Goal: Complete application form: Complete application form

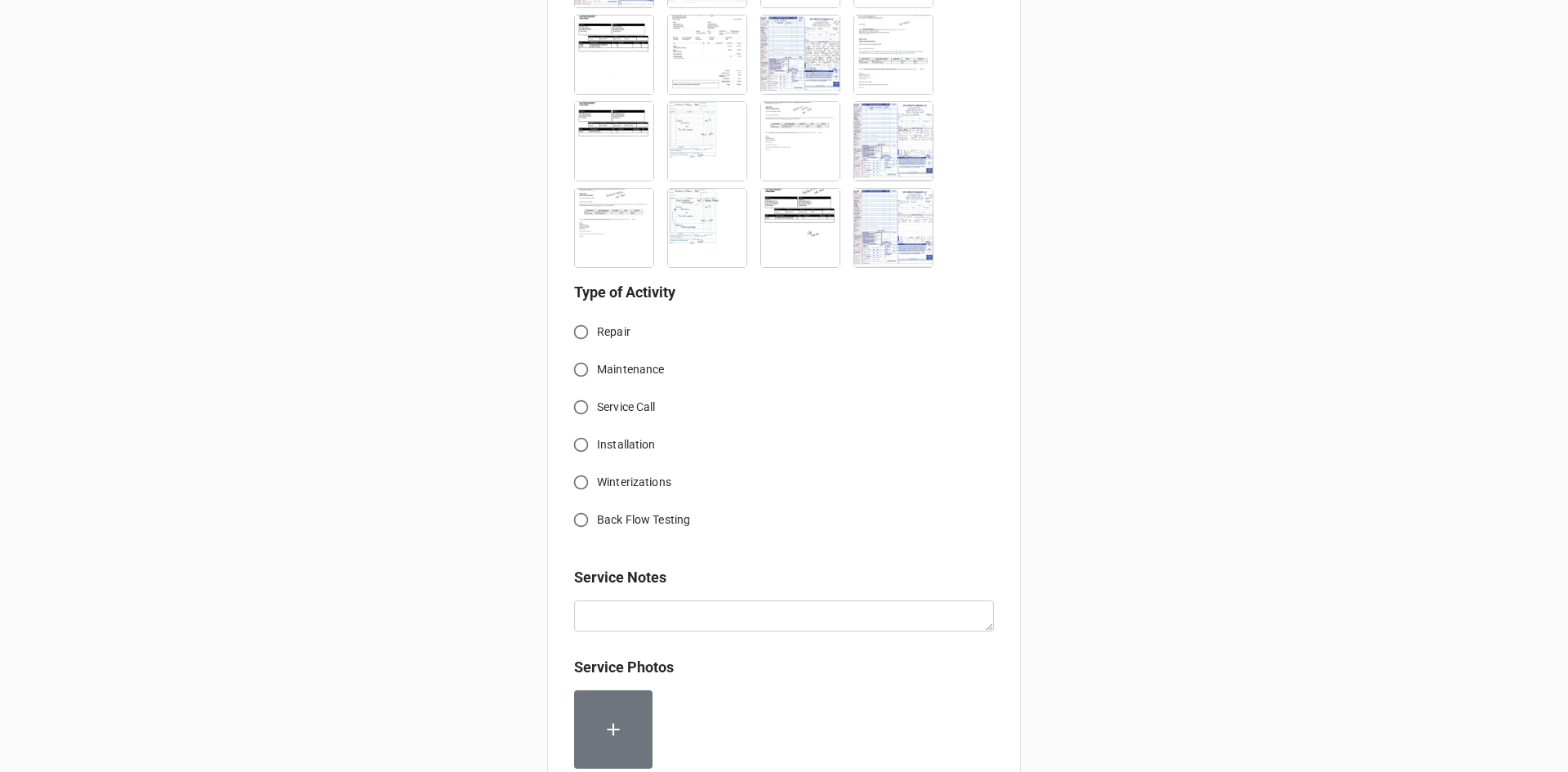
scroll to position [590, 0]
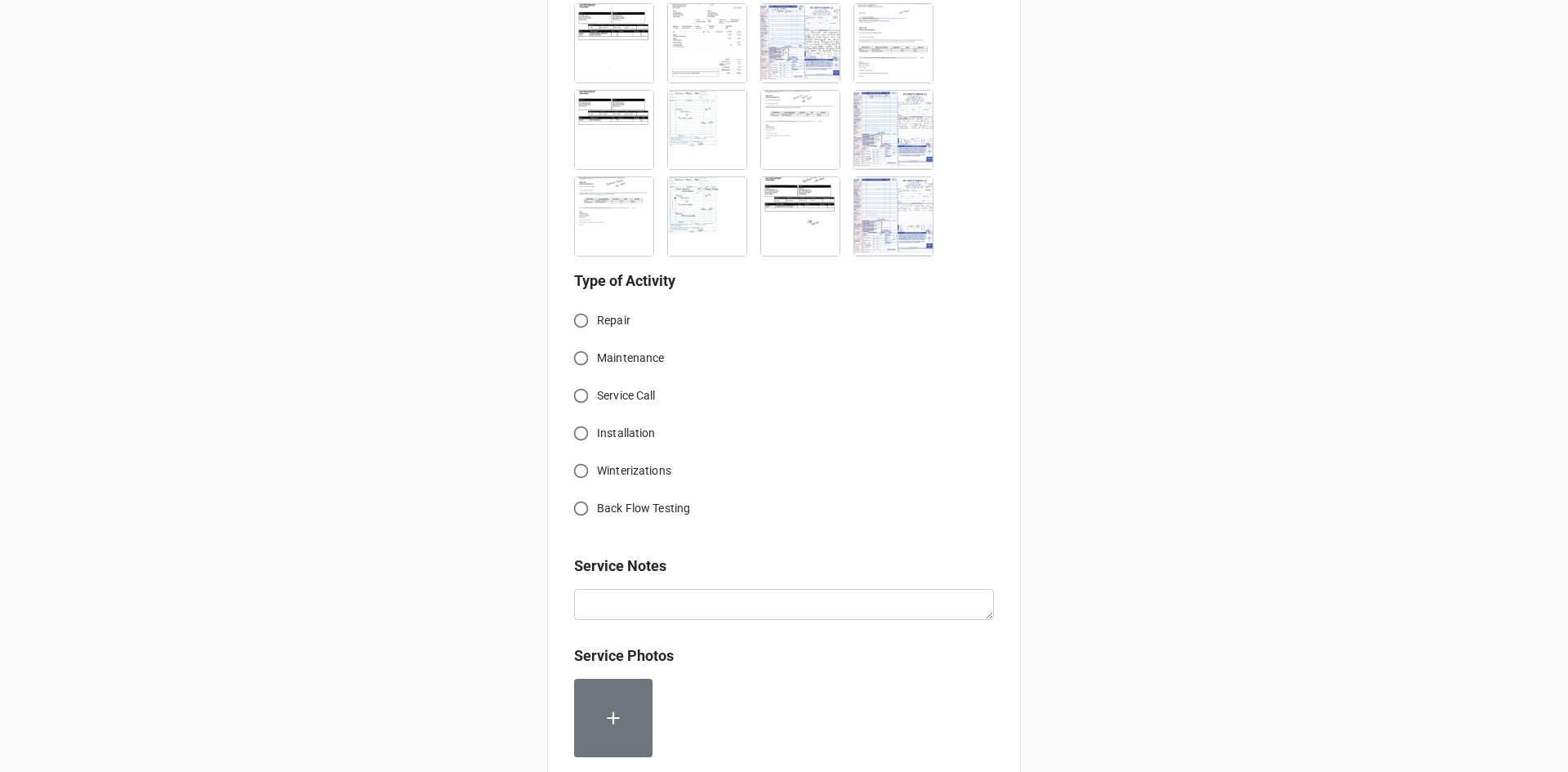
click at [582, 401] on input "Service Call" at bounding box center [582, 395] width 32 height 32
radio input "true"
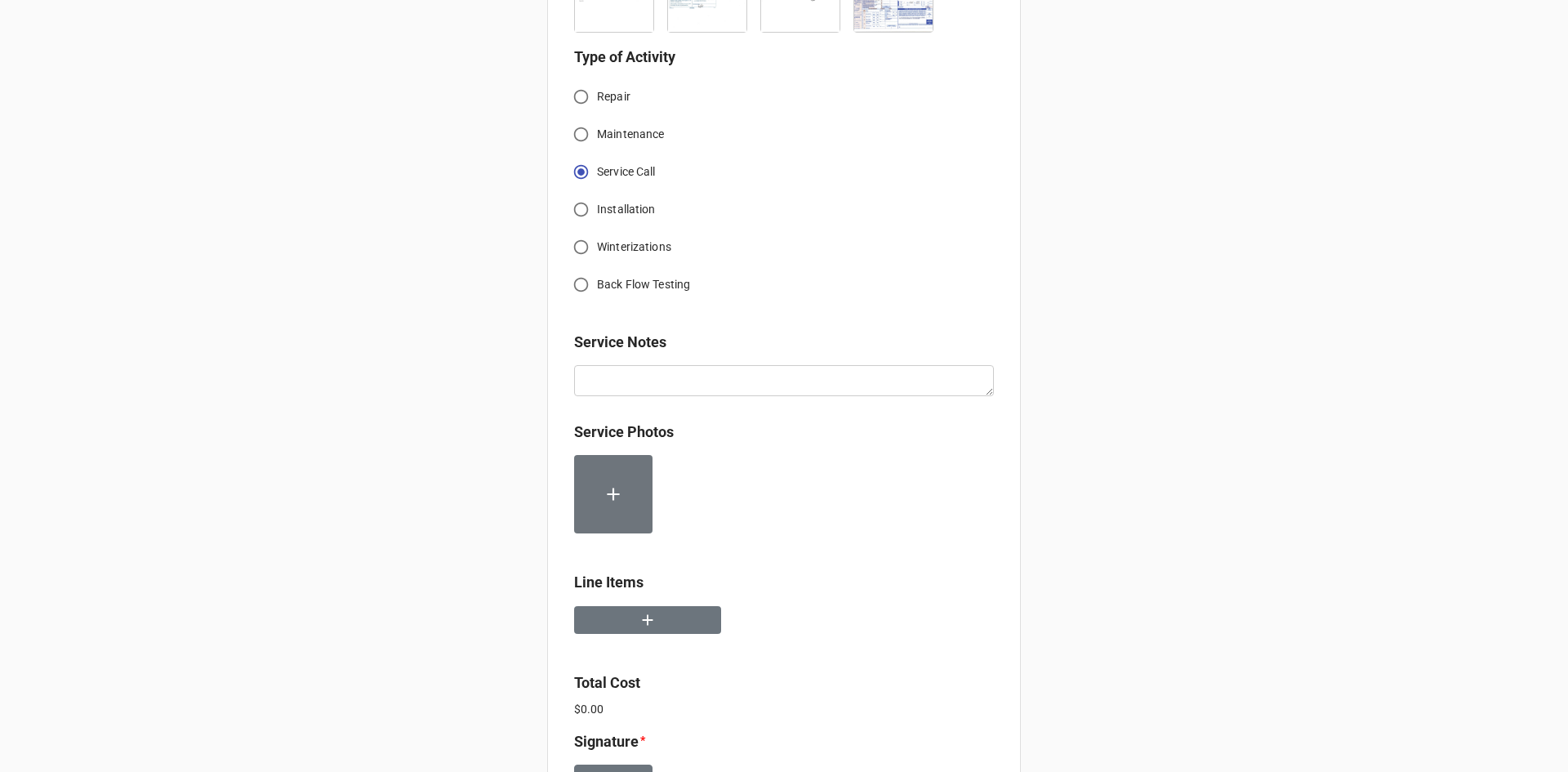
scroll to position [835, 0]
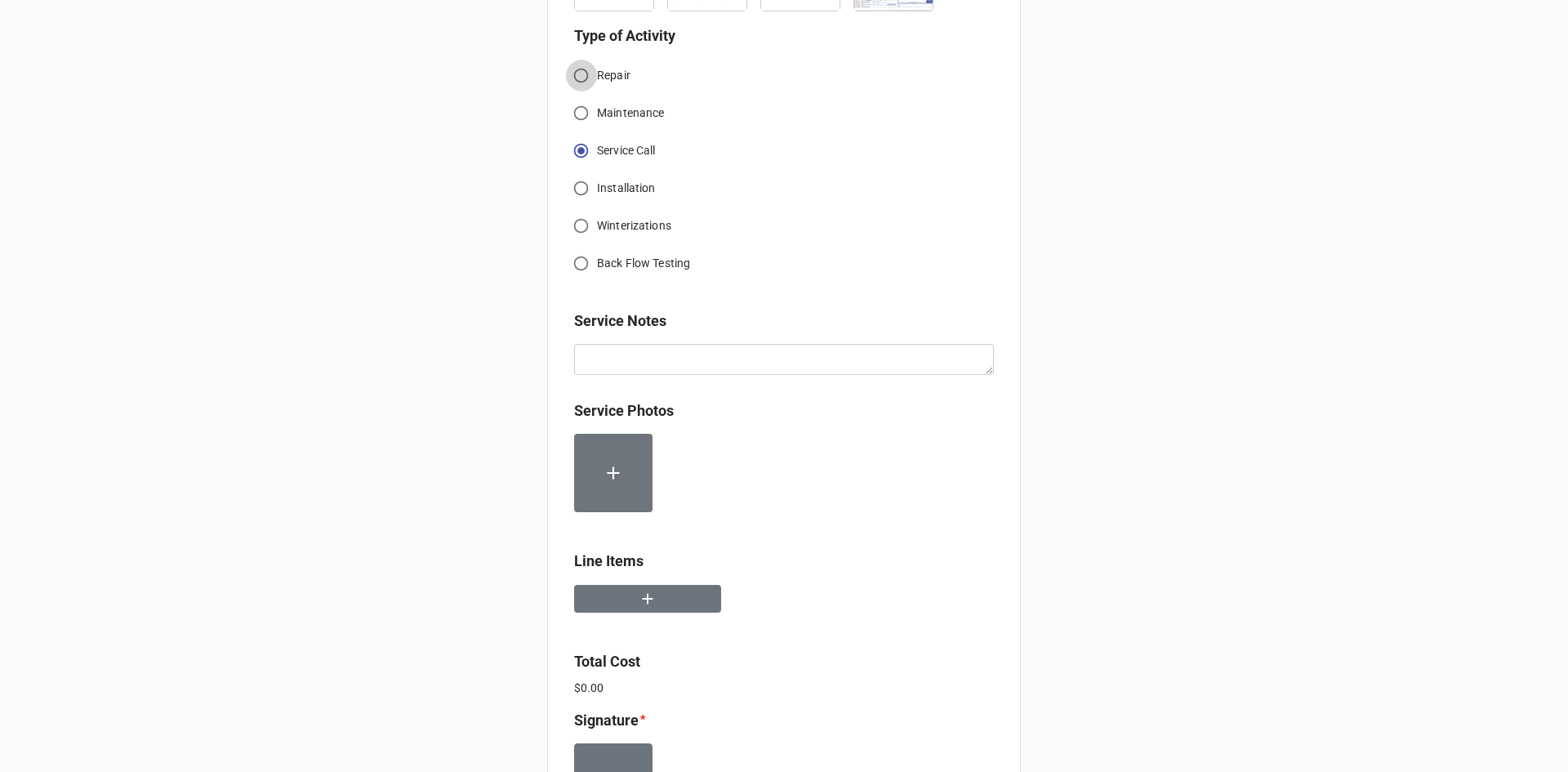
click at [578, 71] on input "Repair" at bounding box center [582, 76] width 32 height 32
radio input "true"
click at [656, 594] on button "button" at bounding box center [647, 599] width 147 height 29
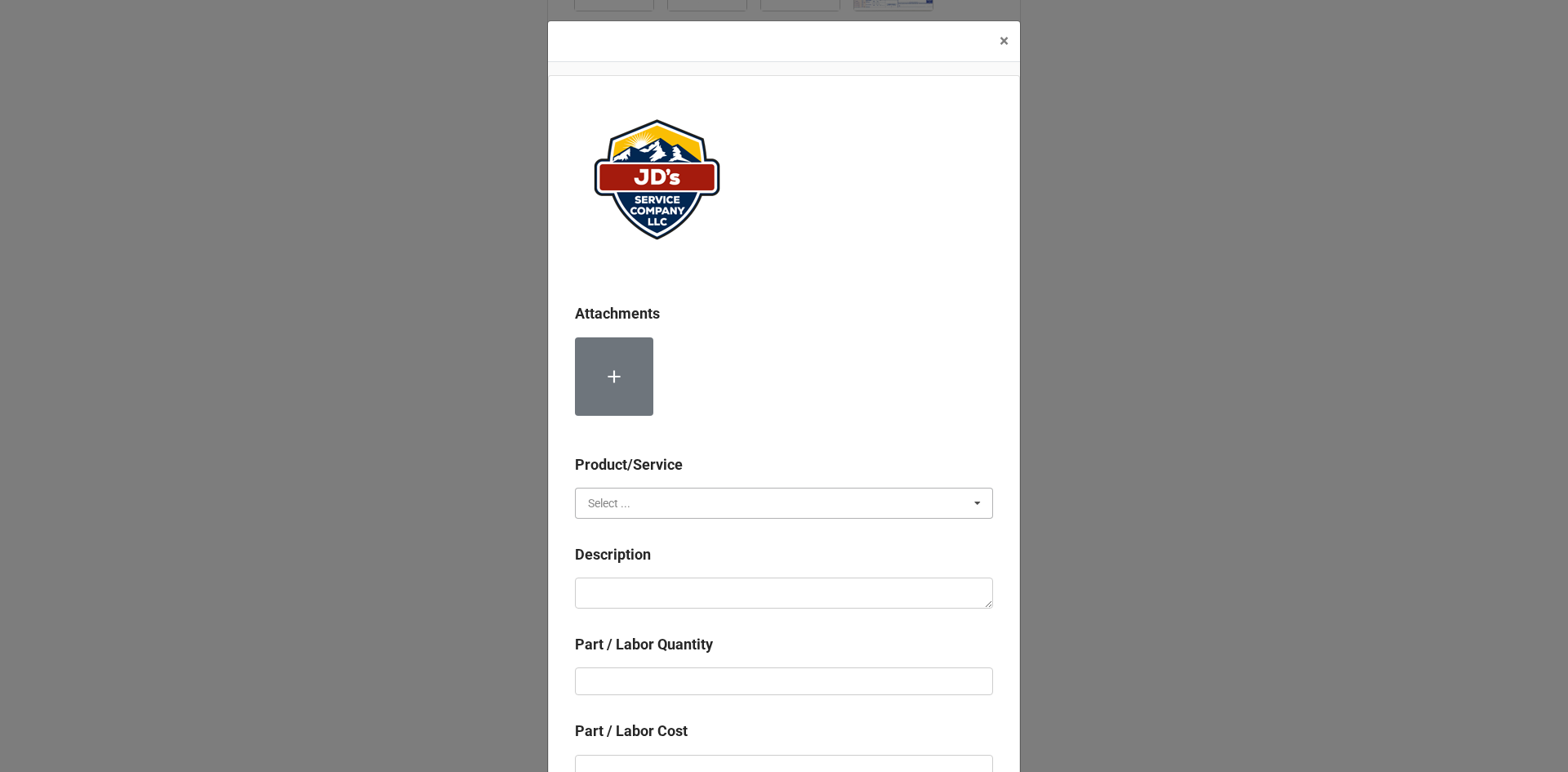
click at [663, 498] on input "text" at bounding box center [785, 502] width 417 height 29
click at [664, 536] on div "Services" at bounding box center [784, 533] width 417 height 30
click at [673, 590] on textarea at bounding box center [784, 593] width 418 height 31
paste textarea "11:00am-12:00pm; Service Address: Same as above. Successfully reassembled wirin…"
type textarea "x"
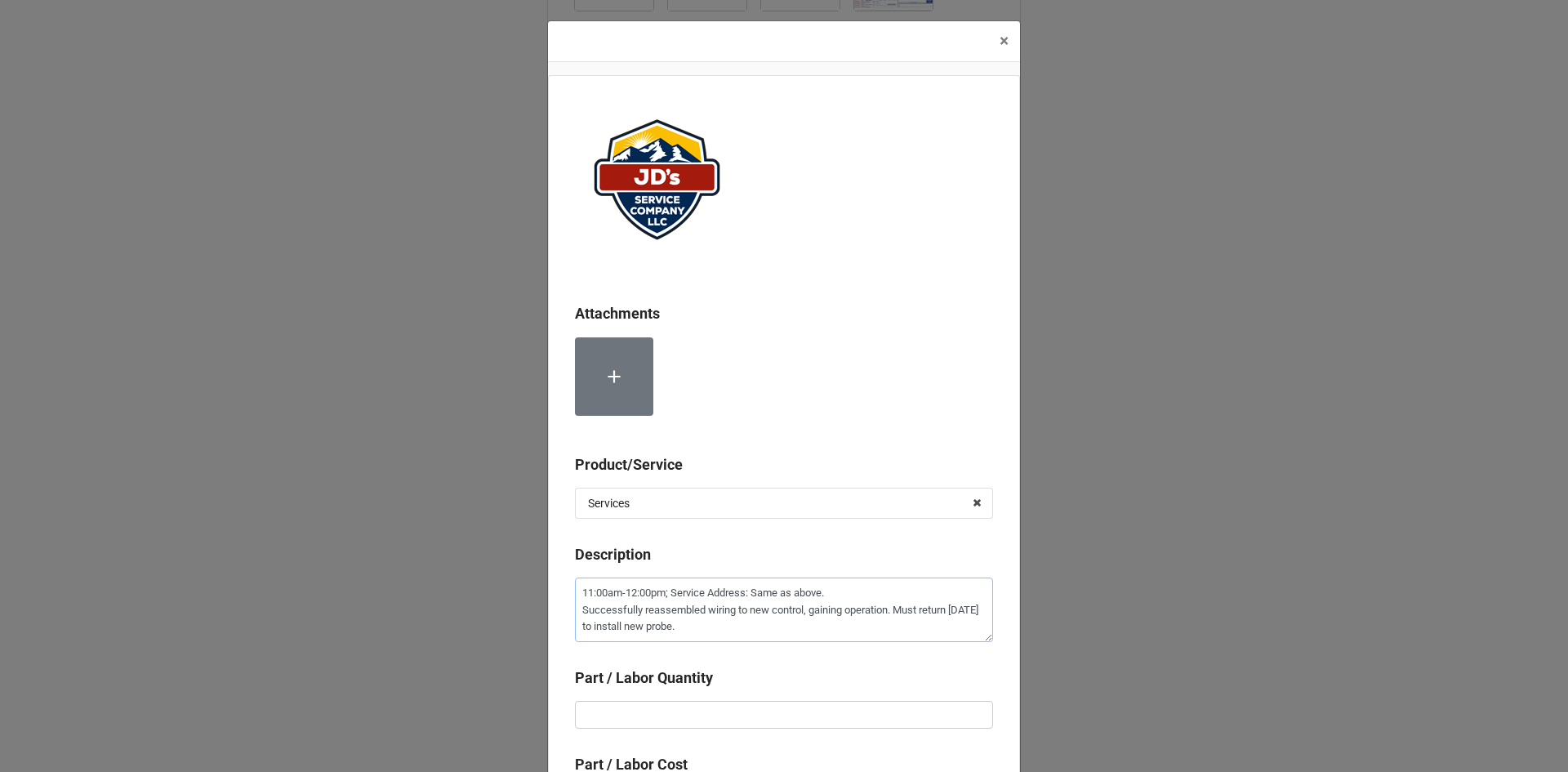
type textarea "11:00am-12:00pm; Service Address: Same as above. Successfully reassembled wirin…"
click at [706, 706] on input "text" at bounding box center [784, 715] width 418 height 28
type textarea "x"
type input "1"
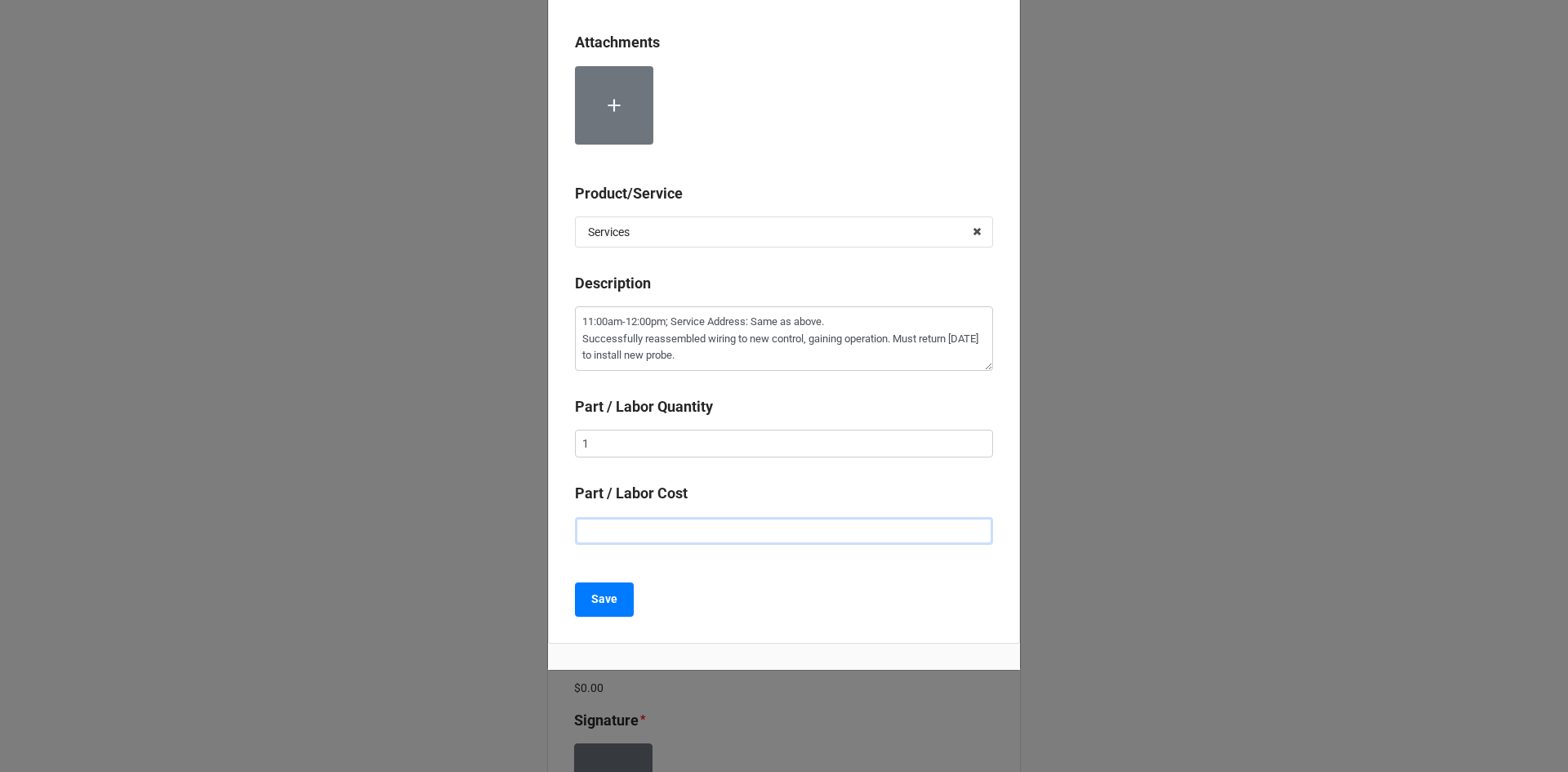
type textarea "x"
type input "$2.00"
type textarea "x"
type input "$22.00"
type textarea "x"
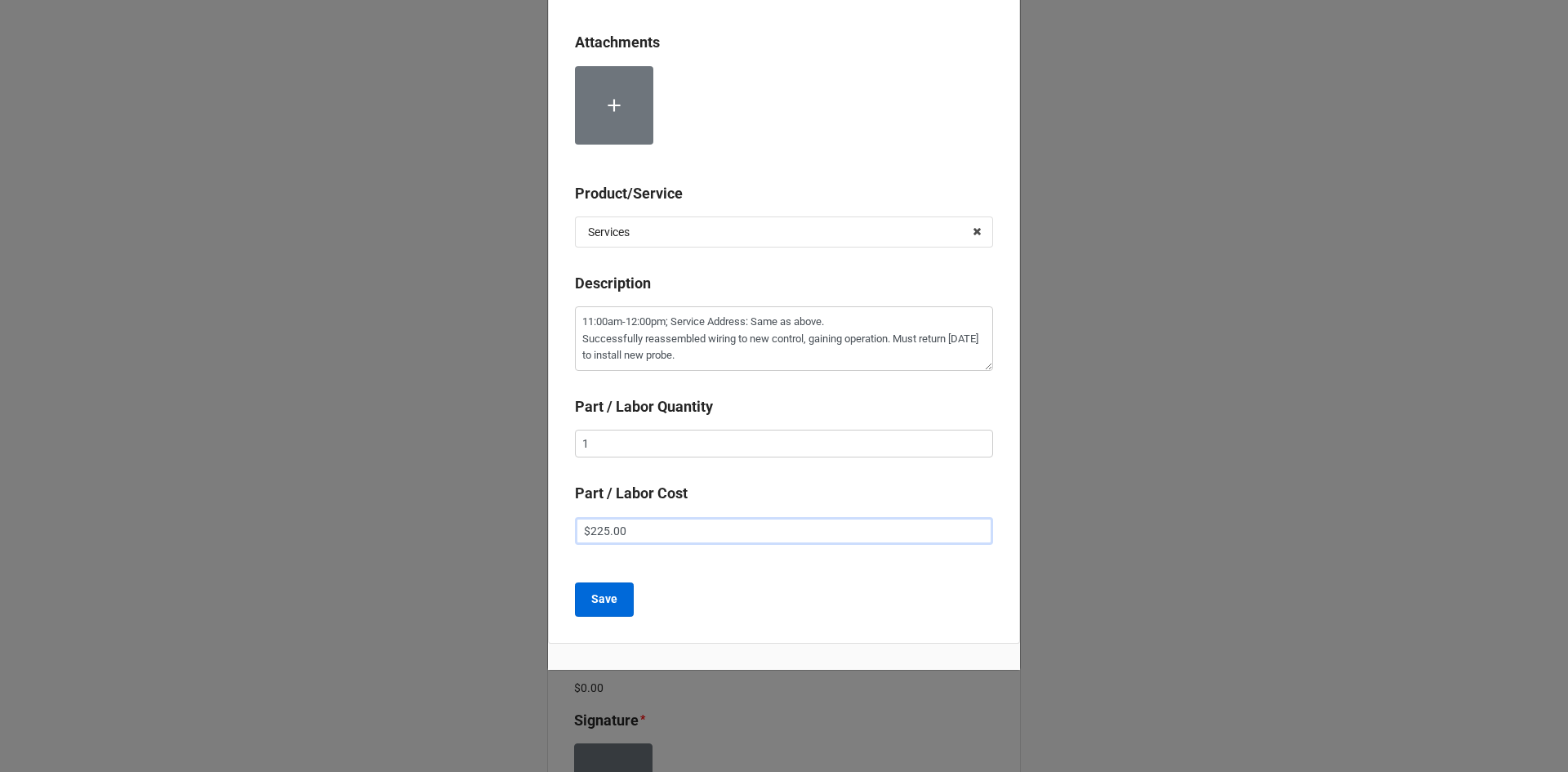
type input "$225.00"
click at [598, 598] on b "Save" at bounding box center [605, 599] width 26 height 17
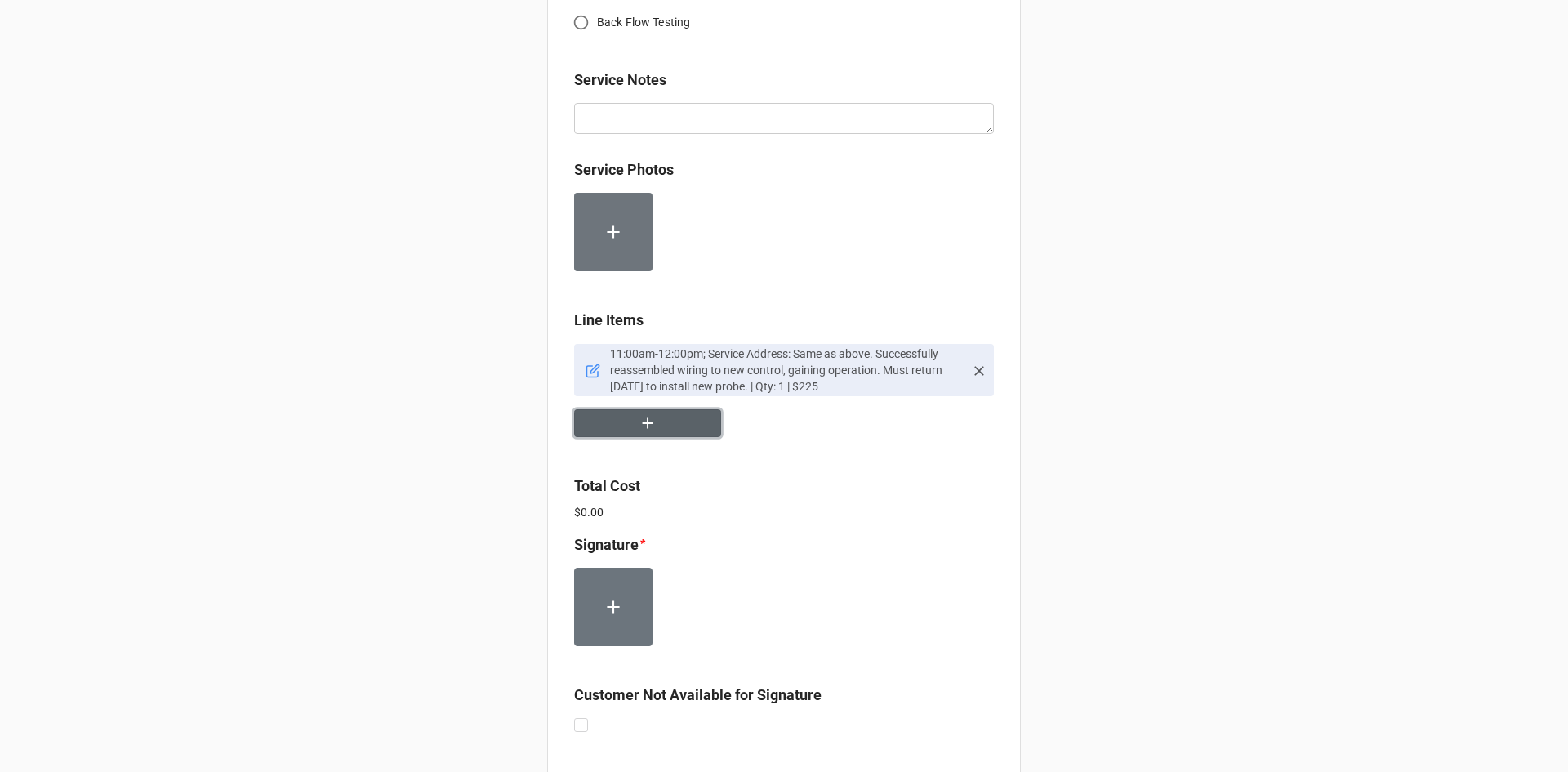
scroll to position [1166, 0]
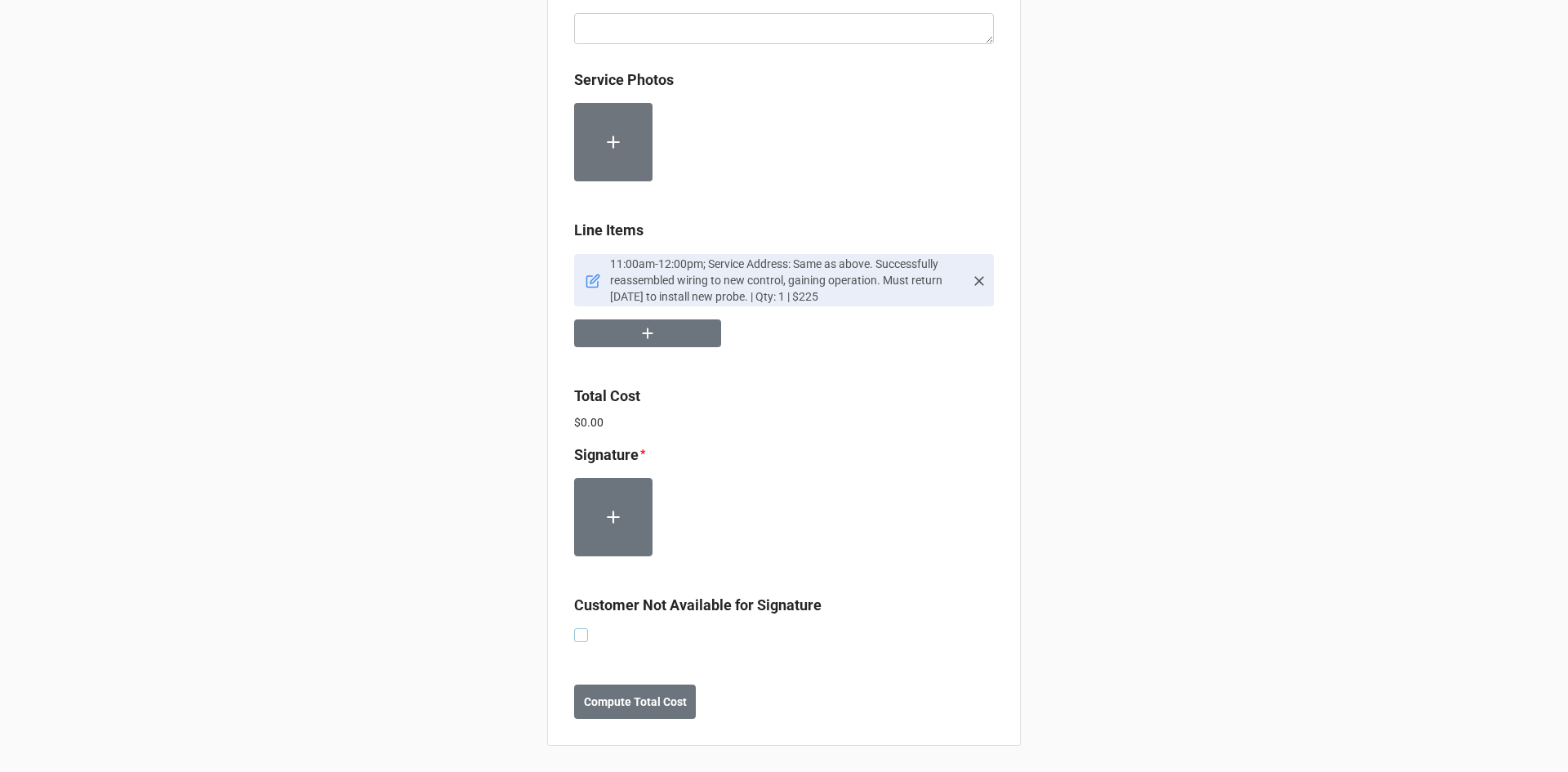
click at [582, 628] on label at bounding box center [581, 628] width 14 height 0
checkbox input "true"
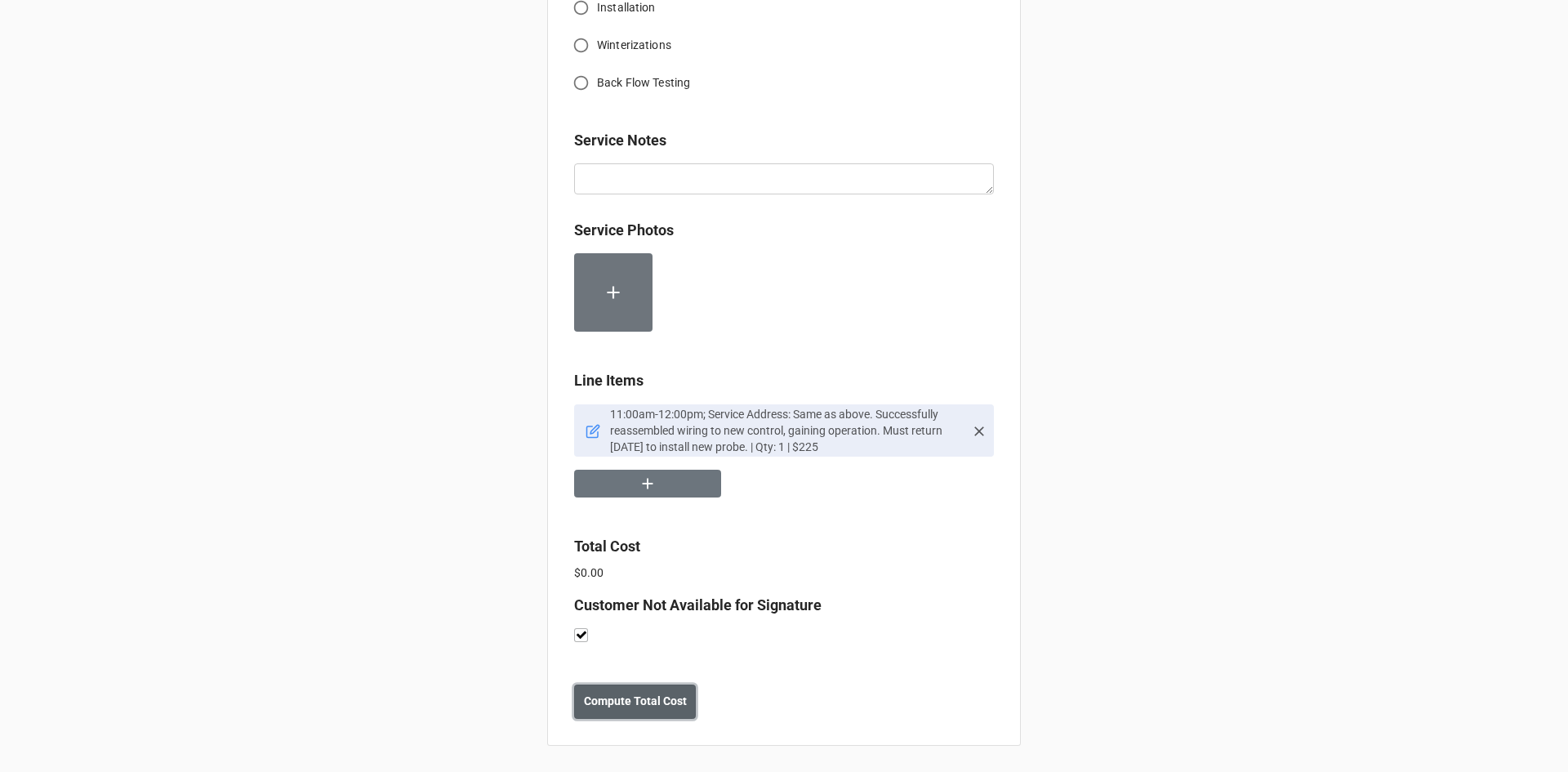
click at [618, 700] on b "Compute Total Cost" at bounding box center [636, 701] width 103 height 17
click at [595, 708] on b "Save" at bounding box center [604, 701] width 26 height 17
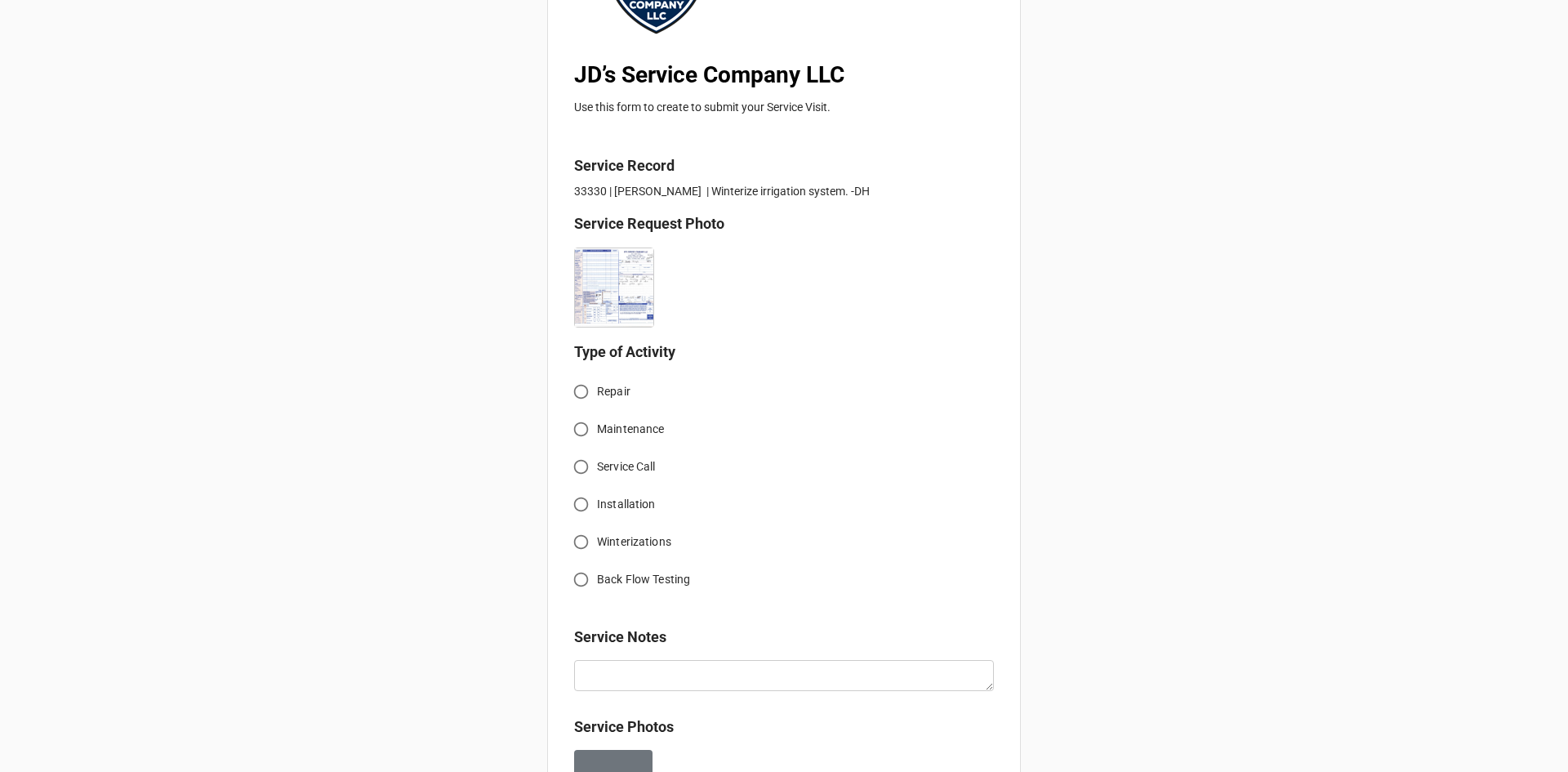
scroll to position [245, 0]
click at [576, 538] on input "Winterizations" at bounding box center [582, 539] width 32 height 32
radio input "true"
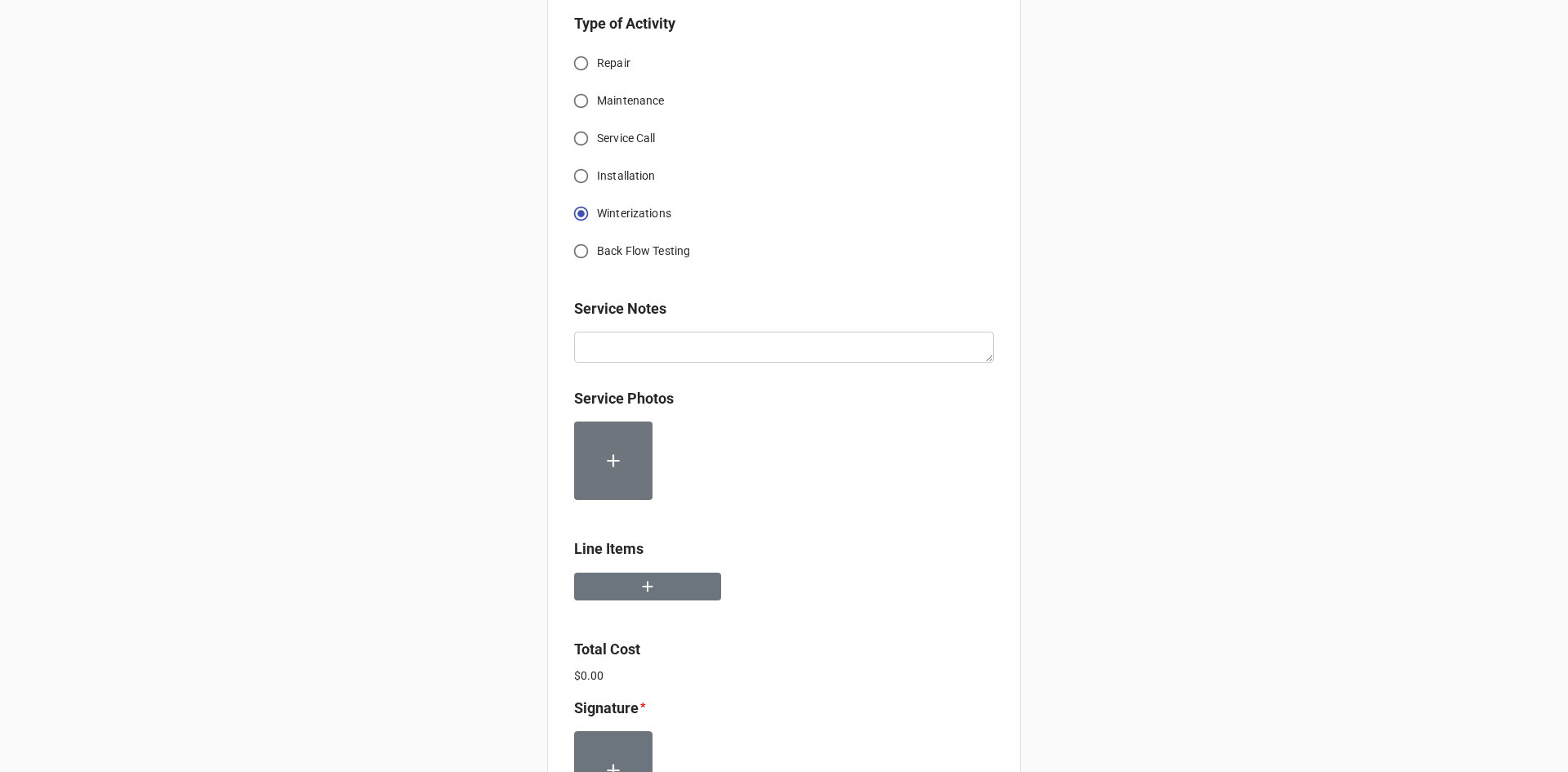
scroll to position [572, 0]
click at [651, 589] on icon "button" at bounding box center [647, 585] width 18 height 18
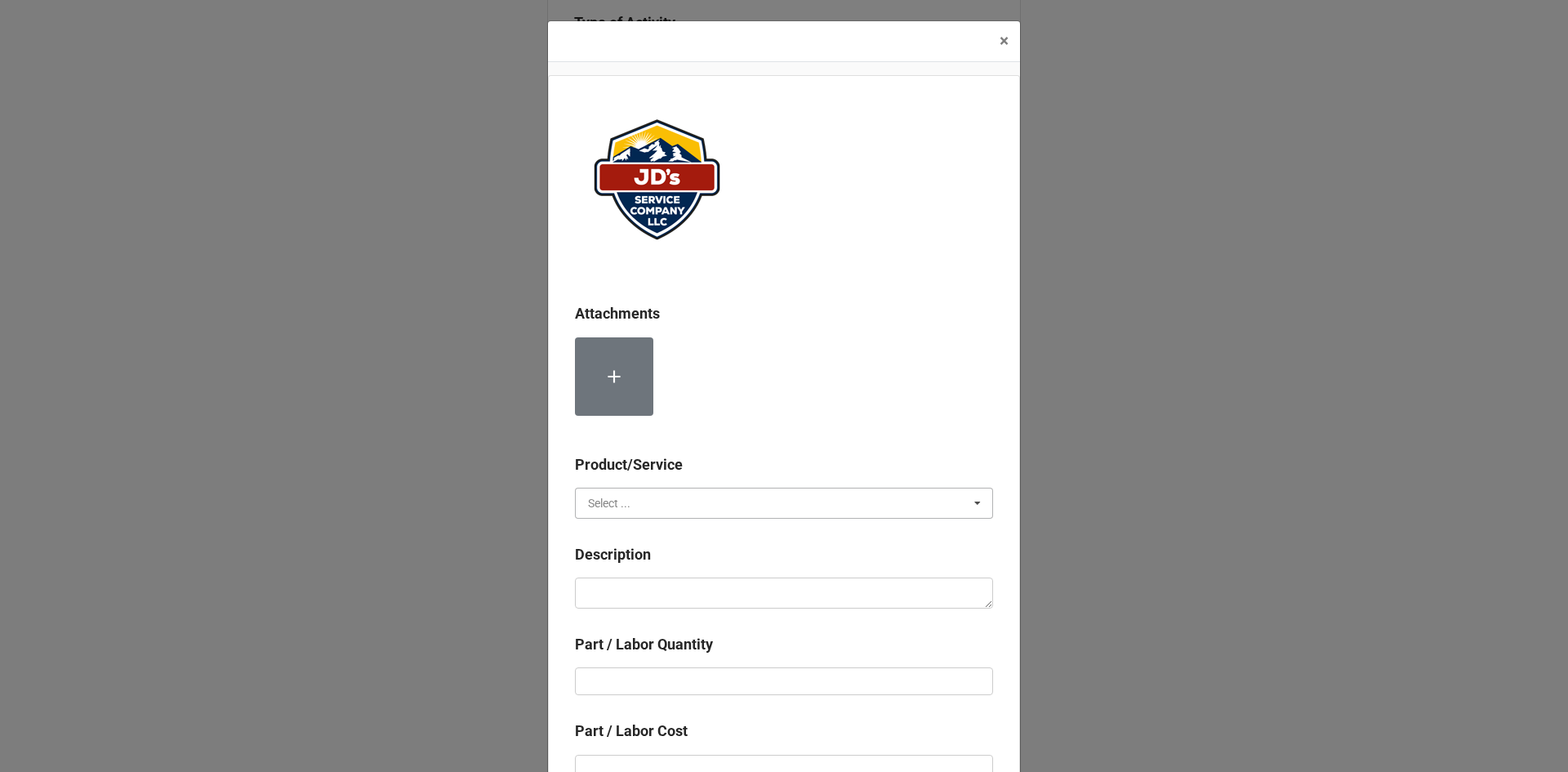
click at [680, 497] on input "text" at bounding box center [785, 502] width 417 height 29
click at [677, 537] on div "Services" at bounding box center [784, 533] width 417 height 30
click at [680, 579] on textarea at bounding box center [784, 593] width 418 height 31
paste textarea "9:30am-11:00am; Service Address: [STREET_ADDRESS][PERSON_NAME] Winterized all i…"
type textarea "x"
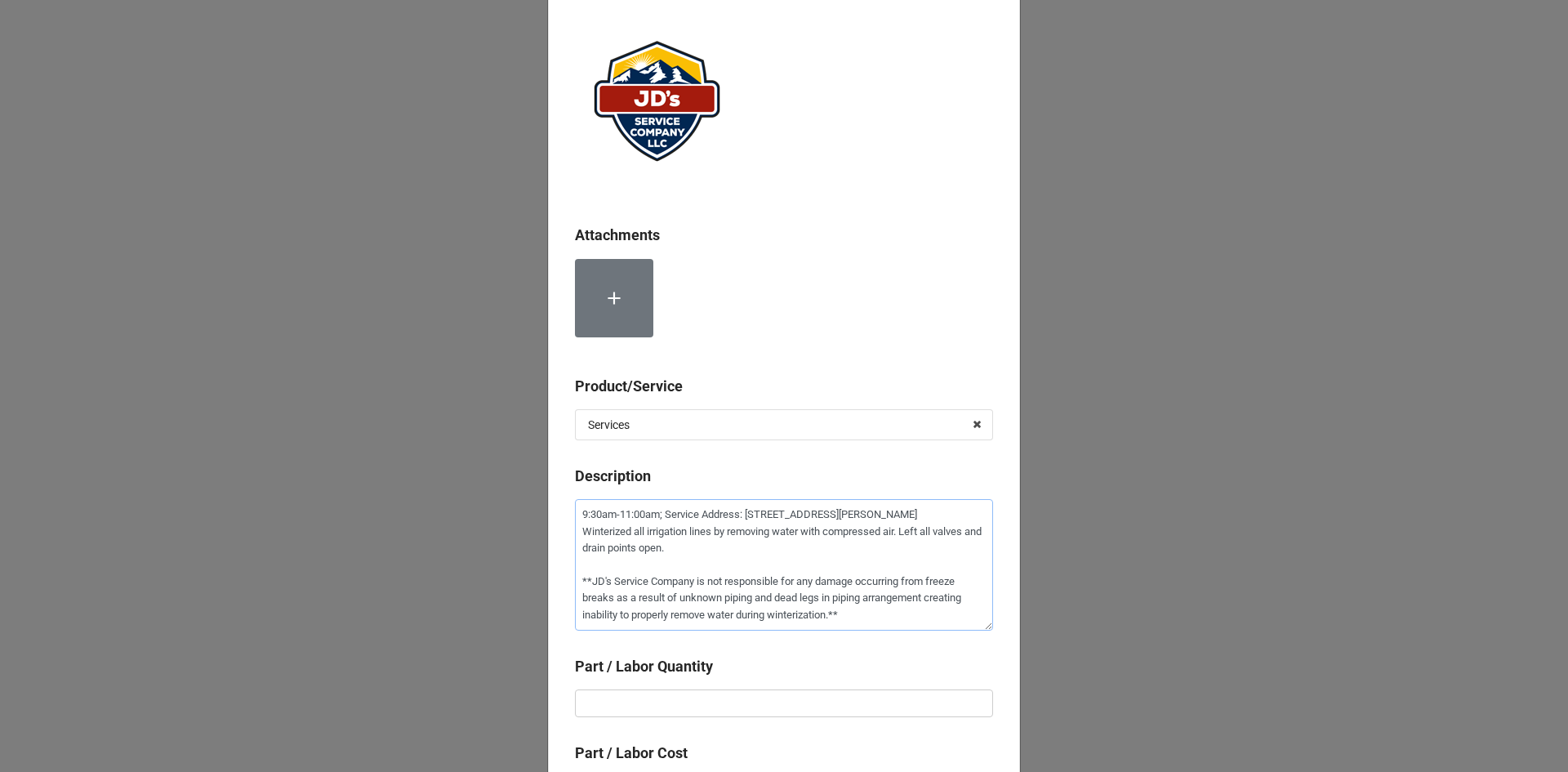
scroll to position [326, 0]
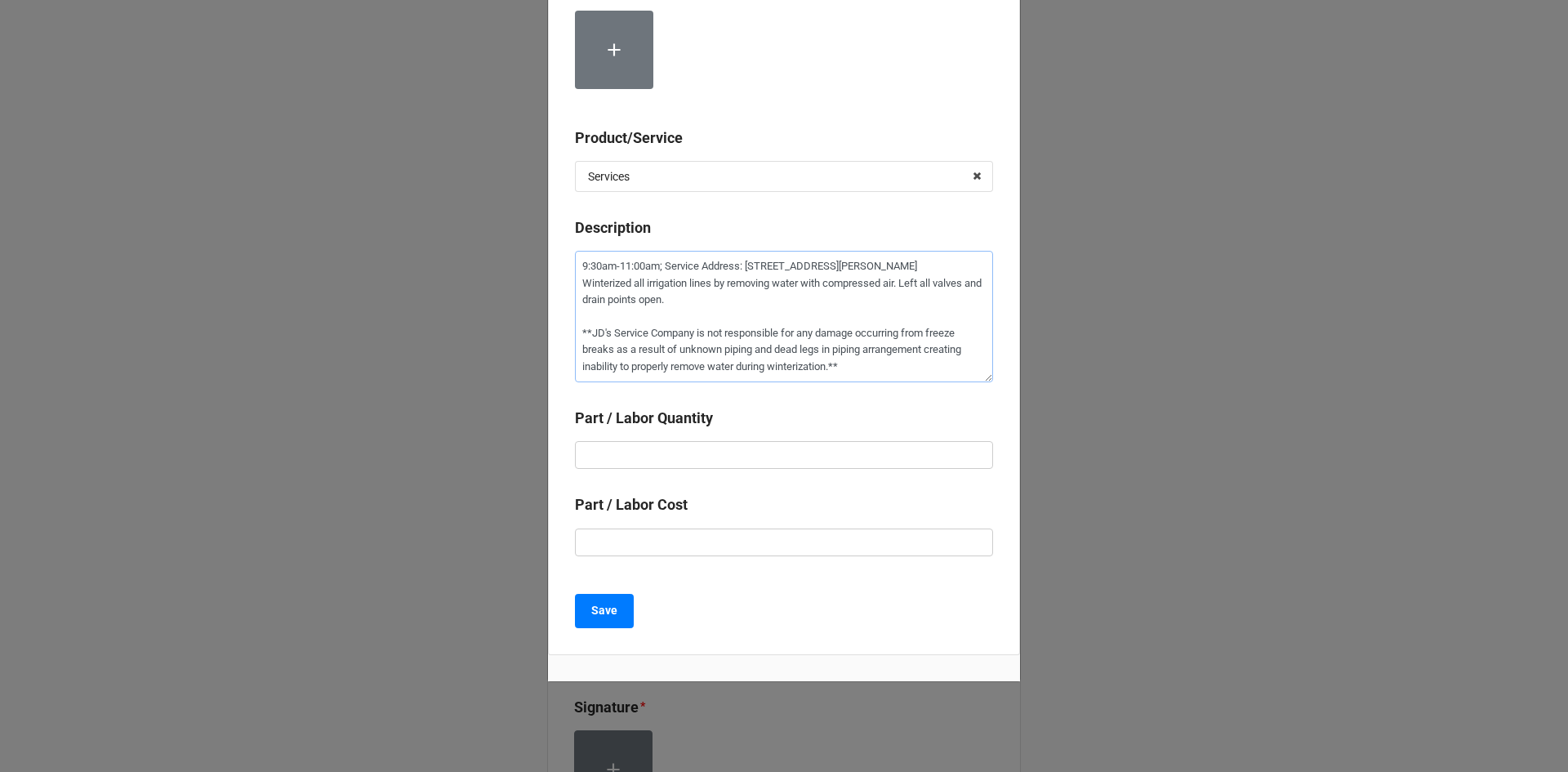
type textarea "9:30am-11:00am; Service Address: [STREET_ADDRESS][PERSON_NAME] Winterized all i…"
click at [744, 440] on div "Part / Labor Quantity" at bounding box center [784, 423] width 418 height 35
click at [750, 454] on input "text" at bounding box center [784, 455] width 418 height 28
type textarea "x"
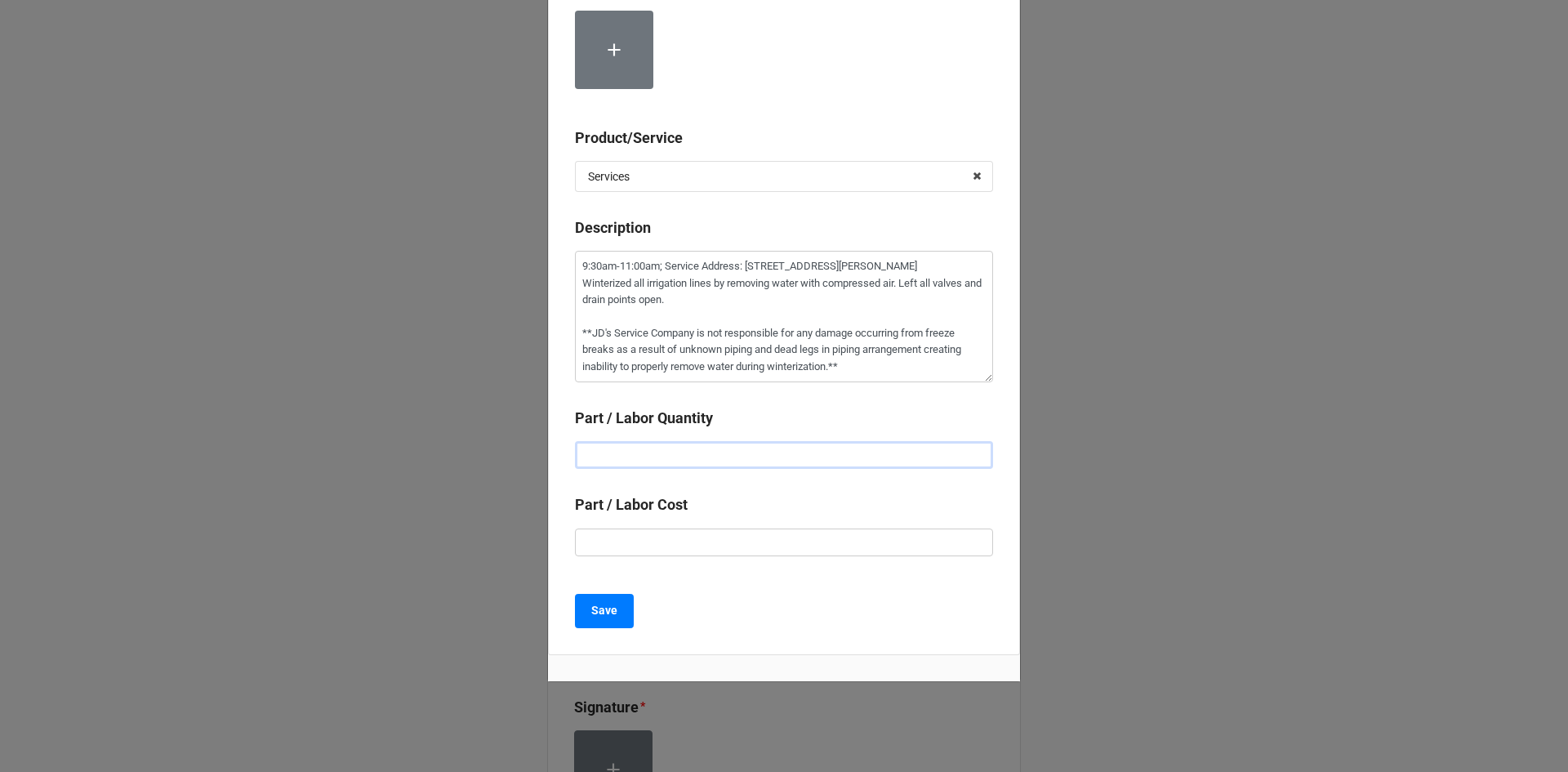
type input "1"
type textarea "x"
type input "1."
type textarea "x"
type input "1.5"
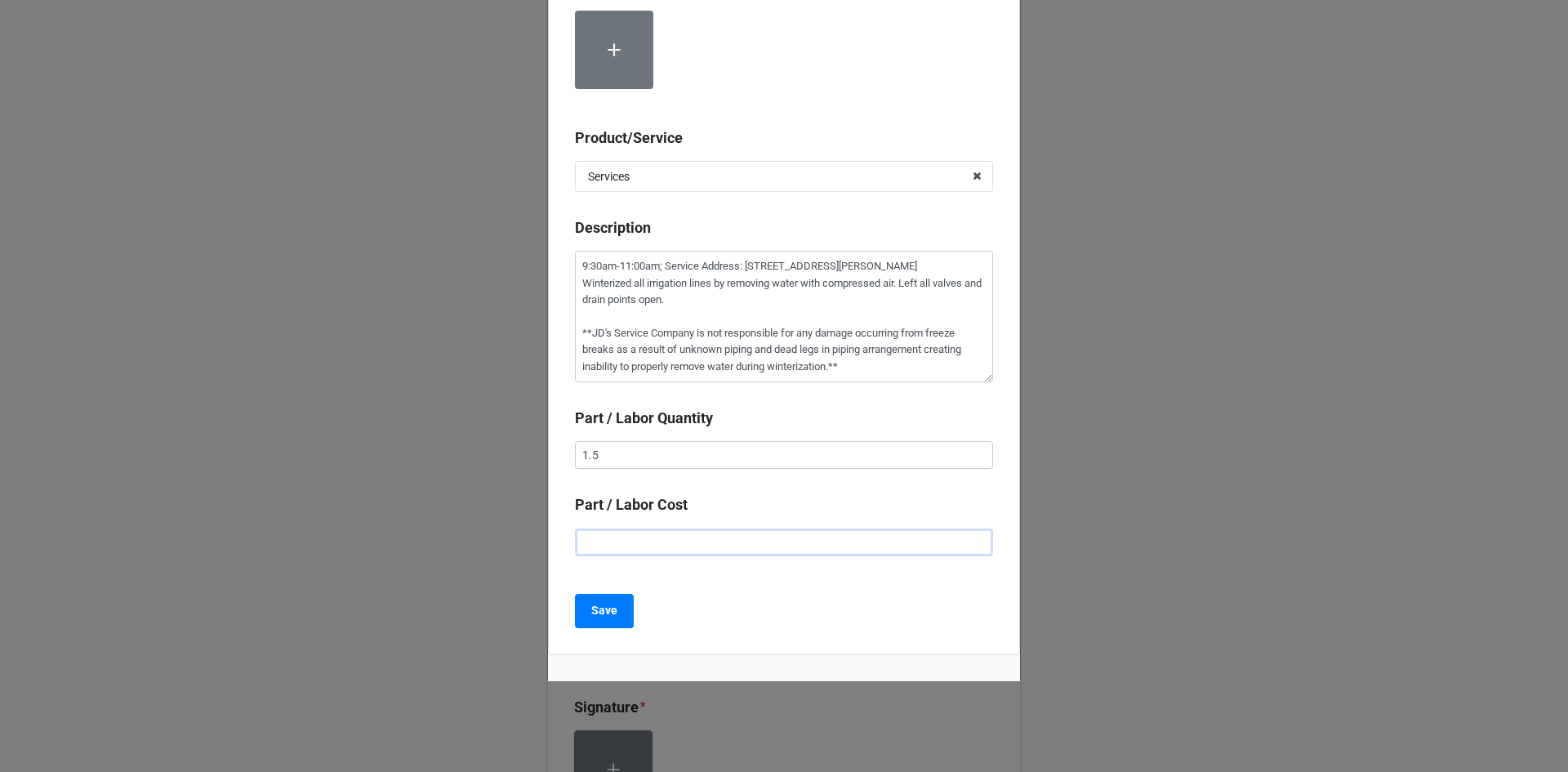
click at [681, 553] on input "text" at bounding box center [784, 542] width 418 height 28
type textarea "x"
type input "$2.00"
type textarea "x"
type input "$22.00"
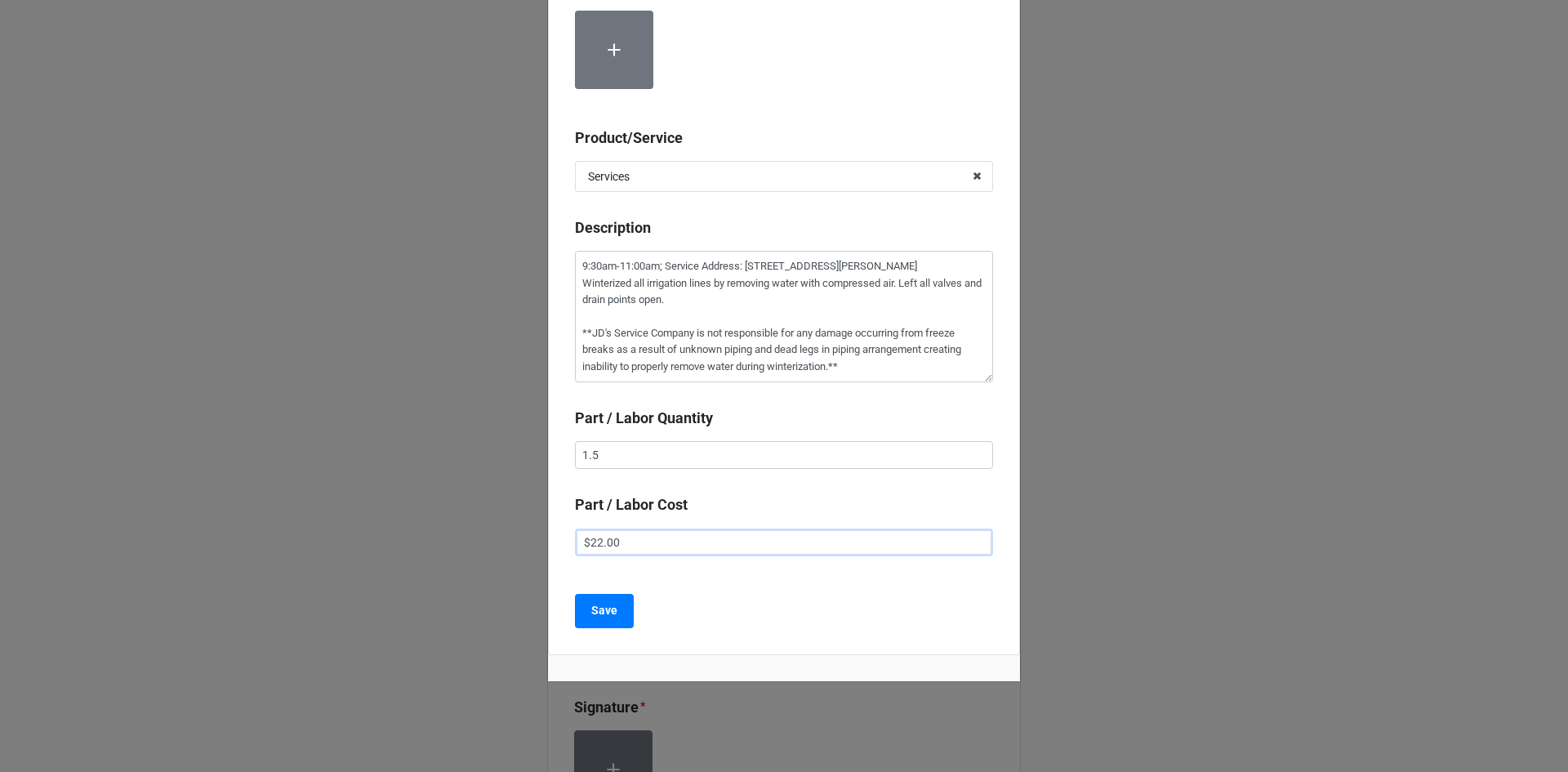
type textarea "x"
type input "$225.00"
click at [607, 619] on b "Save" at bounding box center [605, 610] width 26 height 17
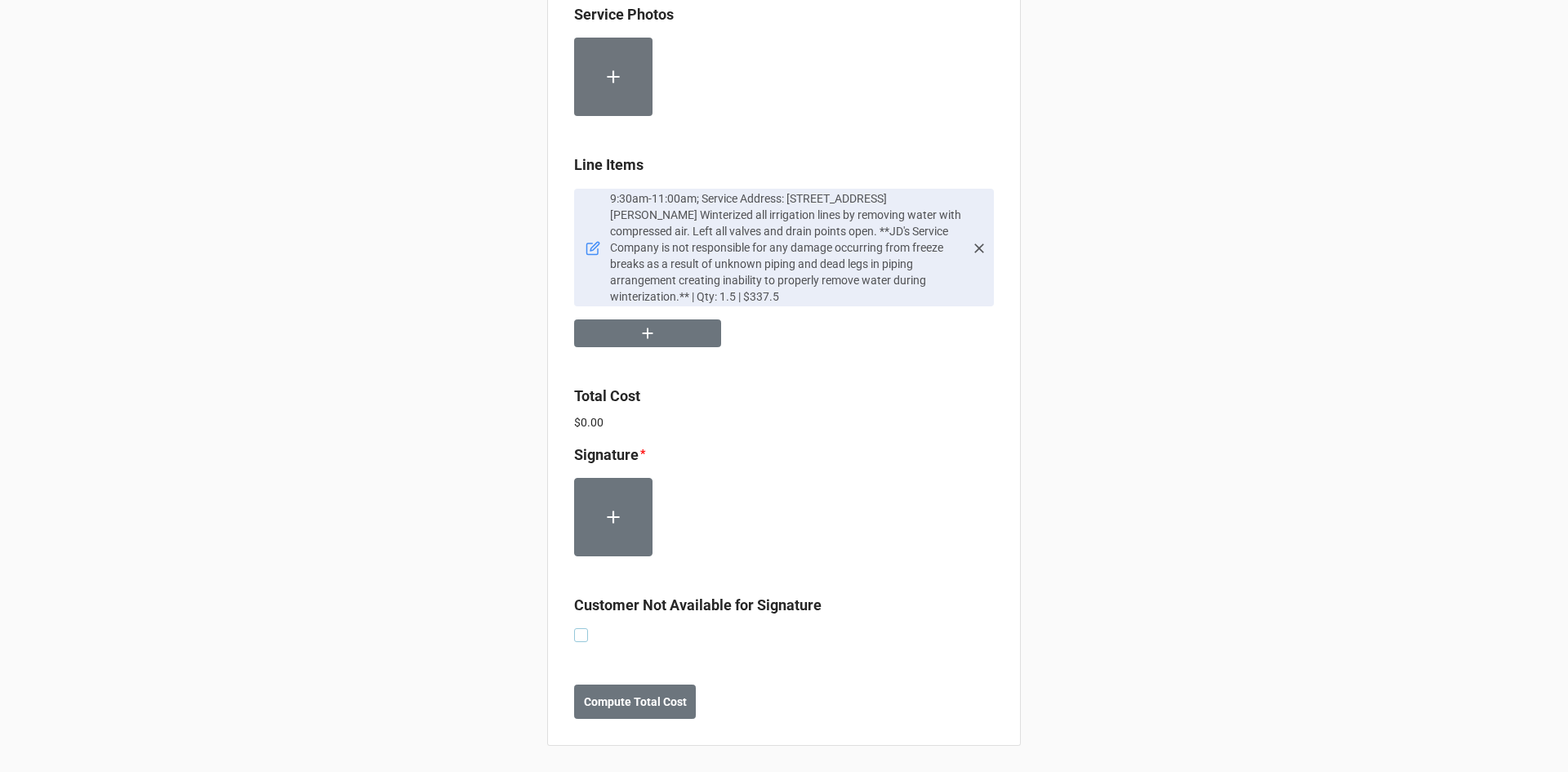
click at [574, 628] on label at bounding box center [581, 628] width 14 height 0
checkbox input "true"
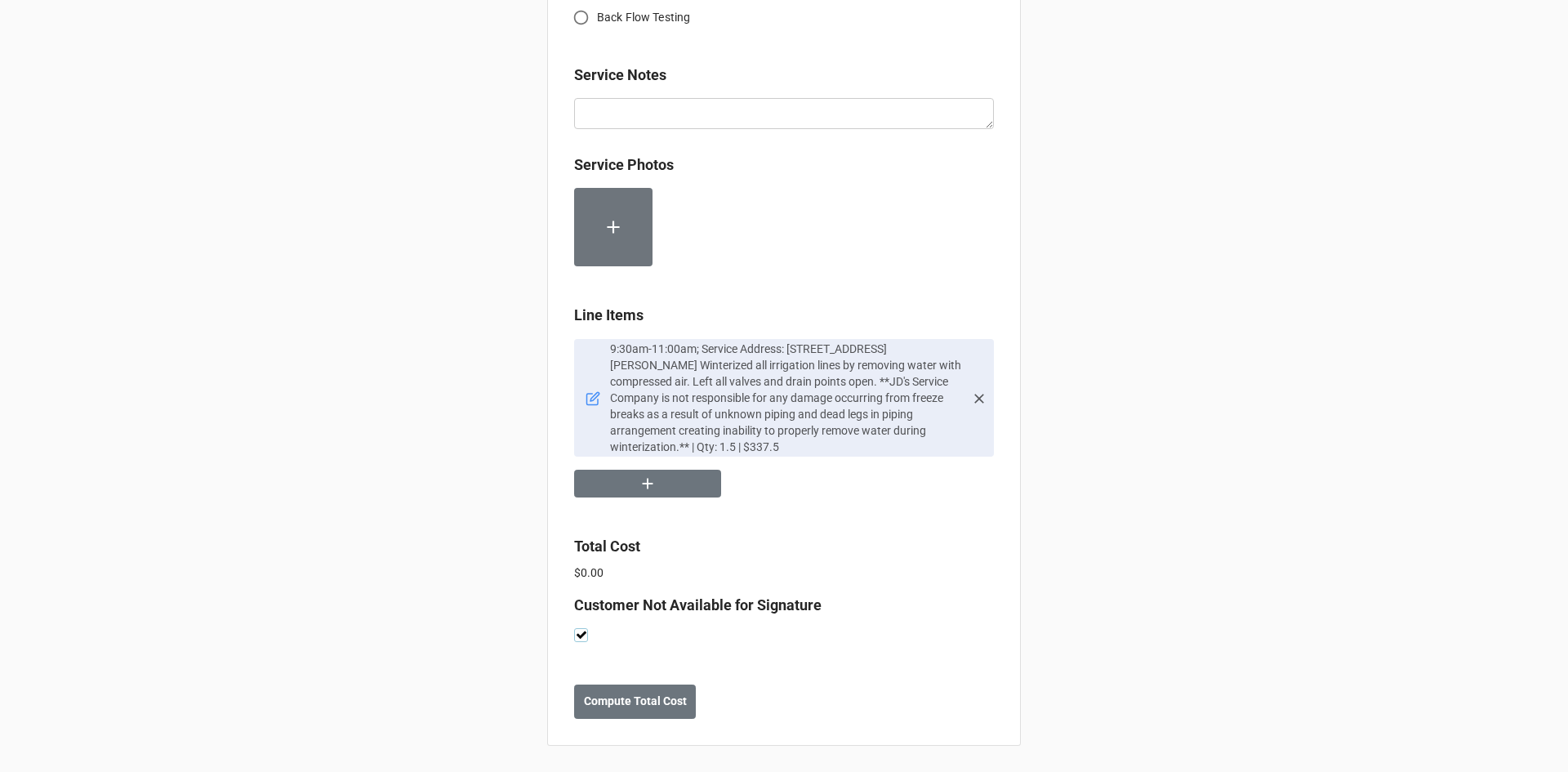
scroll to position [805, 0]
click at [633, 693] on b "Compute Total Cost" at bounding box center [636, 701] width 103 height 17
click at [618, 709] on button "Save" at bounding box center [603, 701] width 59 height 35
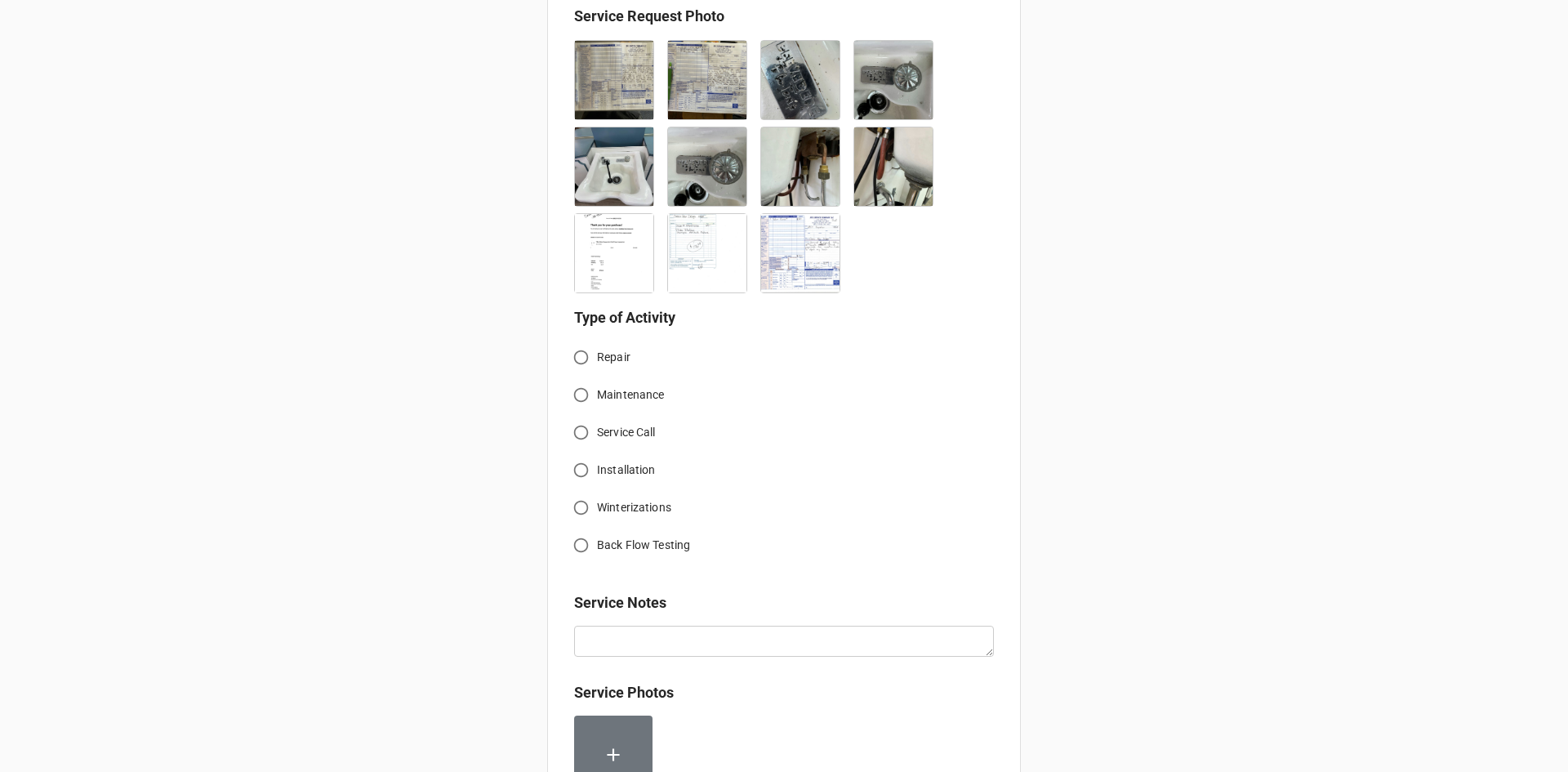
scroll to position [490, 0]
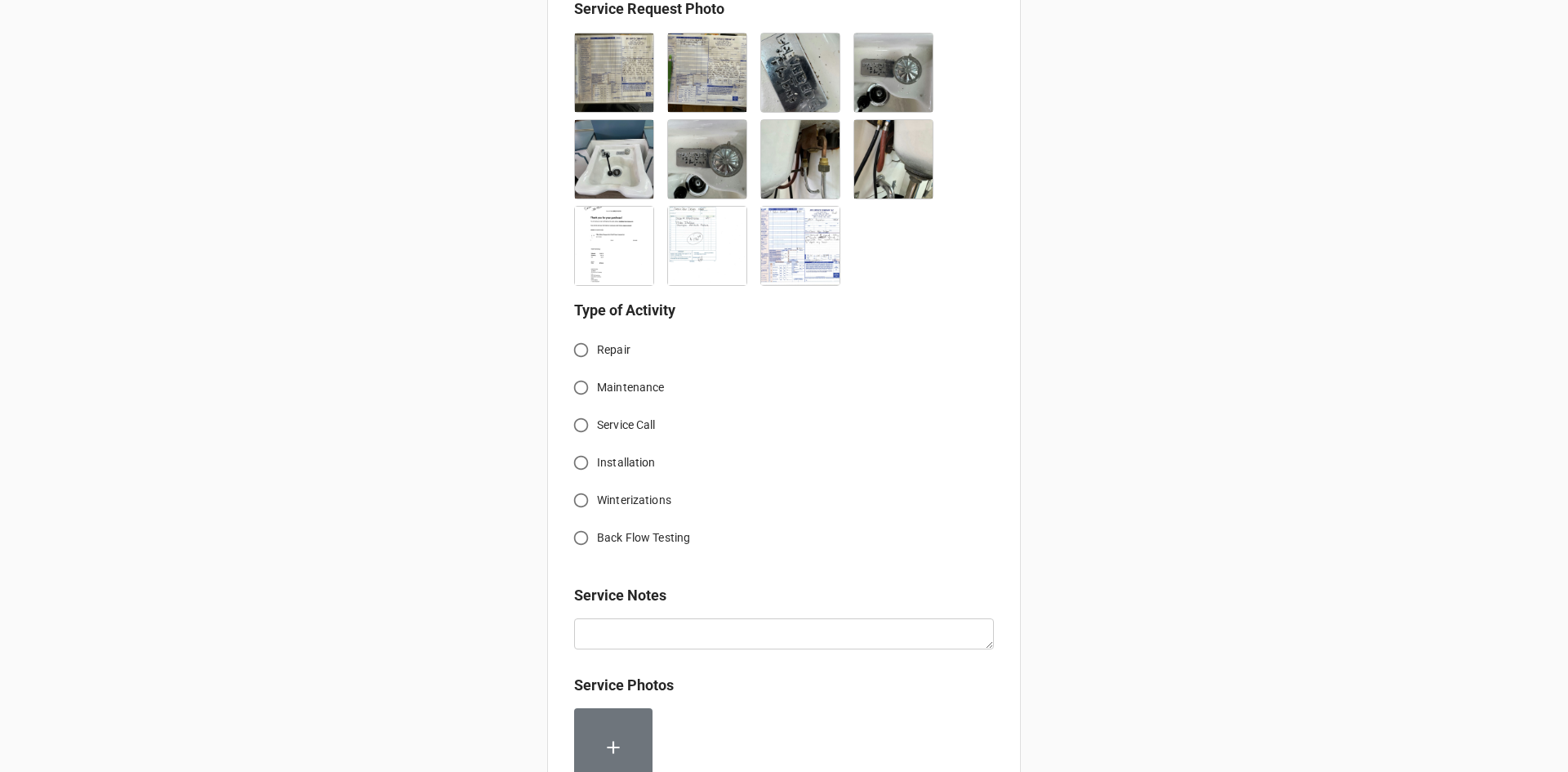
click at [579, 429] on input "Service Call" at bounding box center [582, 425] width 32 height 32
radio input "true"
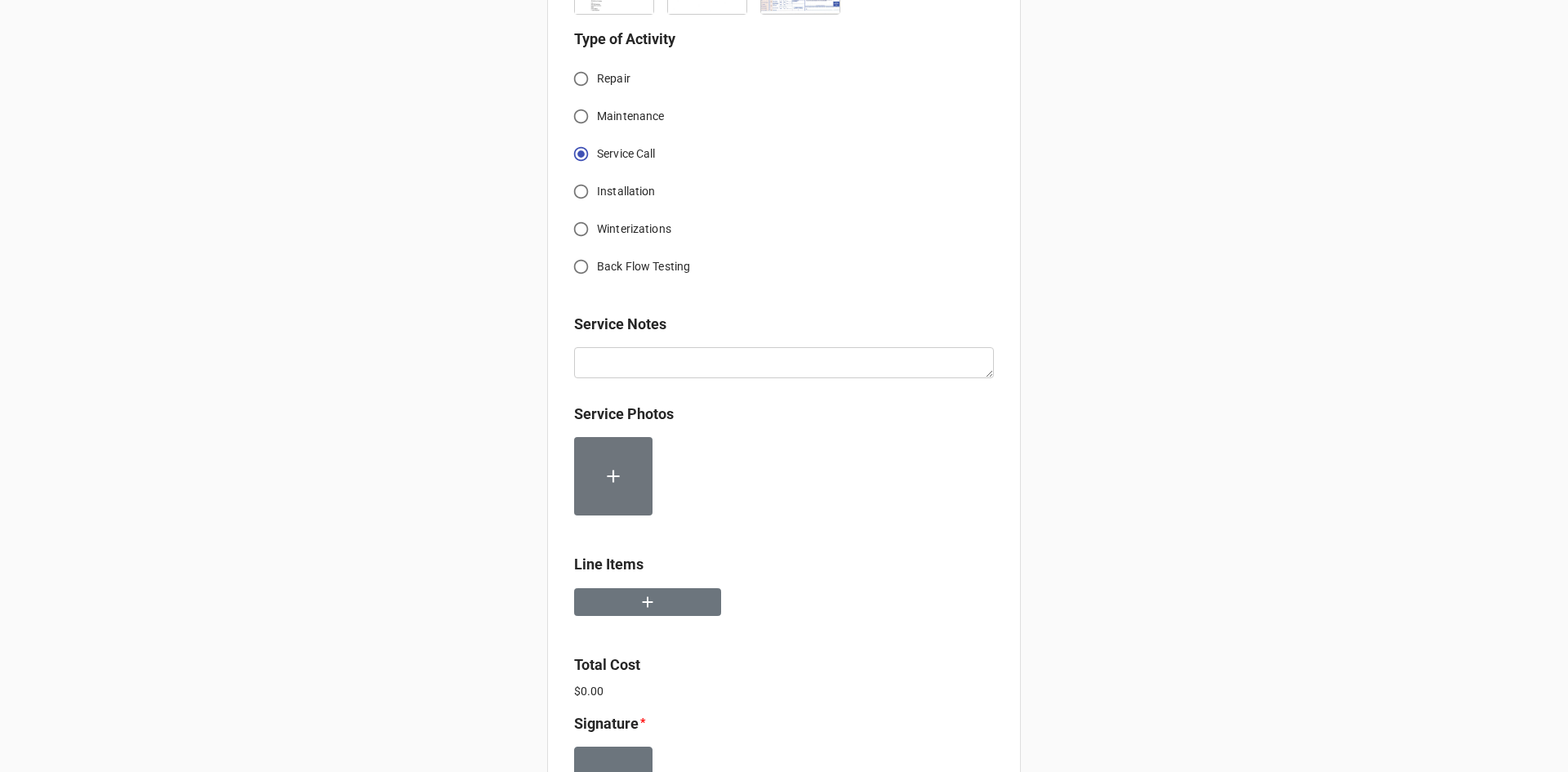
scroll to position [768, 0]
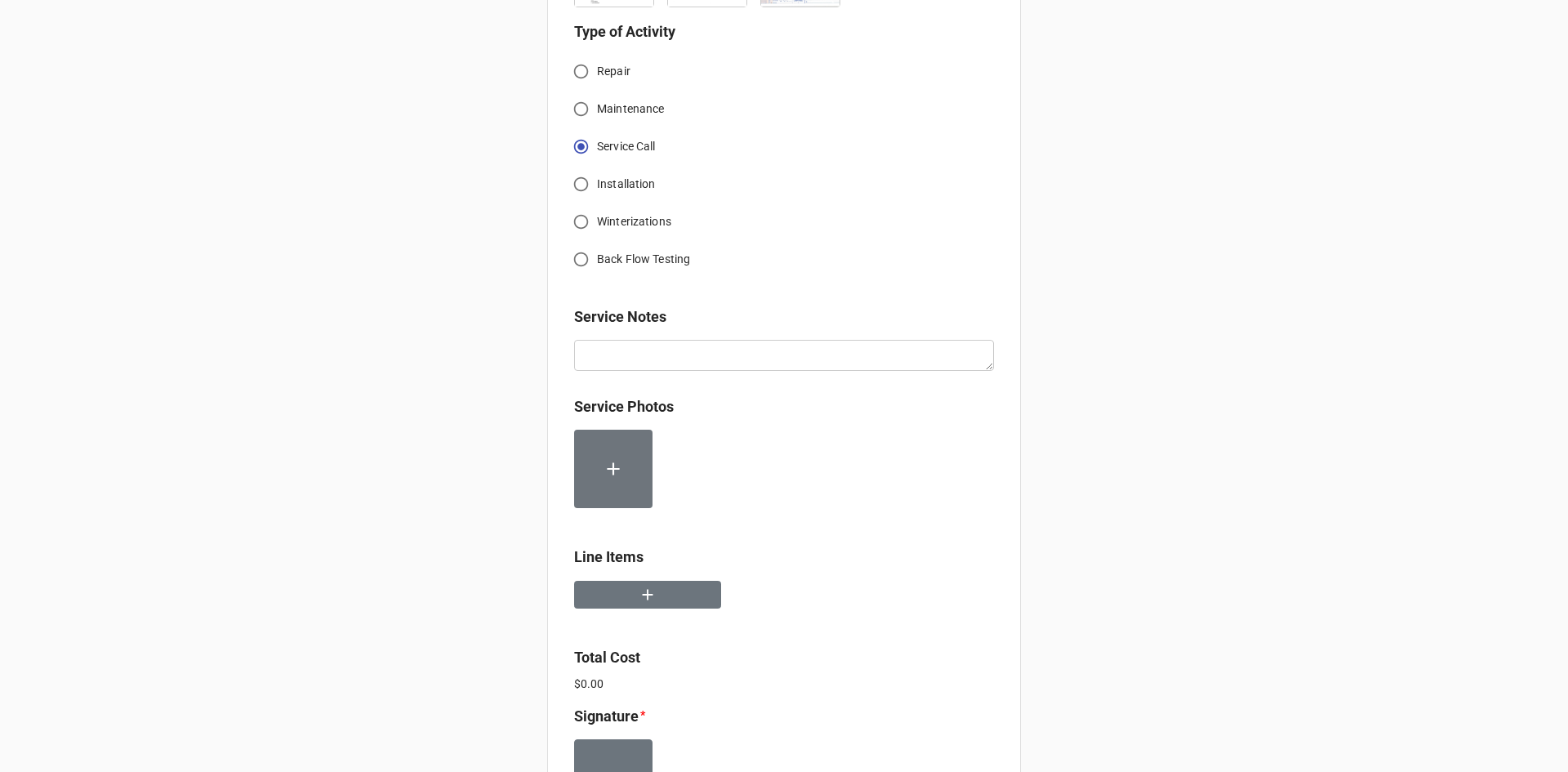
click at [581, 186] on input "Installation" at bounding box center [582, 184] width 32 height 32
radio input "true"
click at [646, 586] on icon "button" at bounding box center [647, 593] width 18 height 18
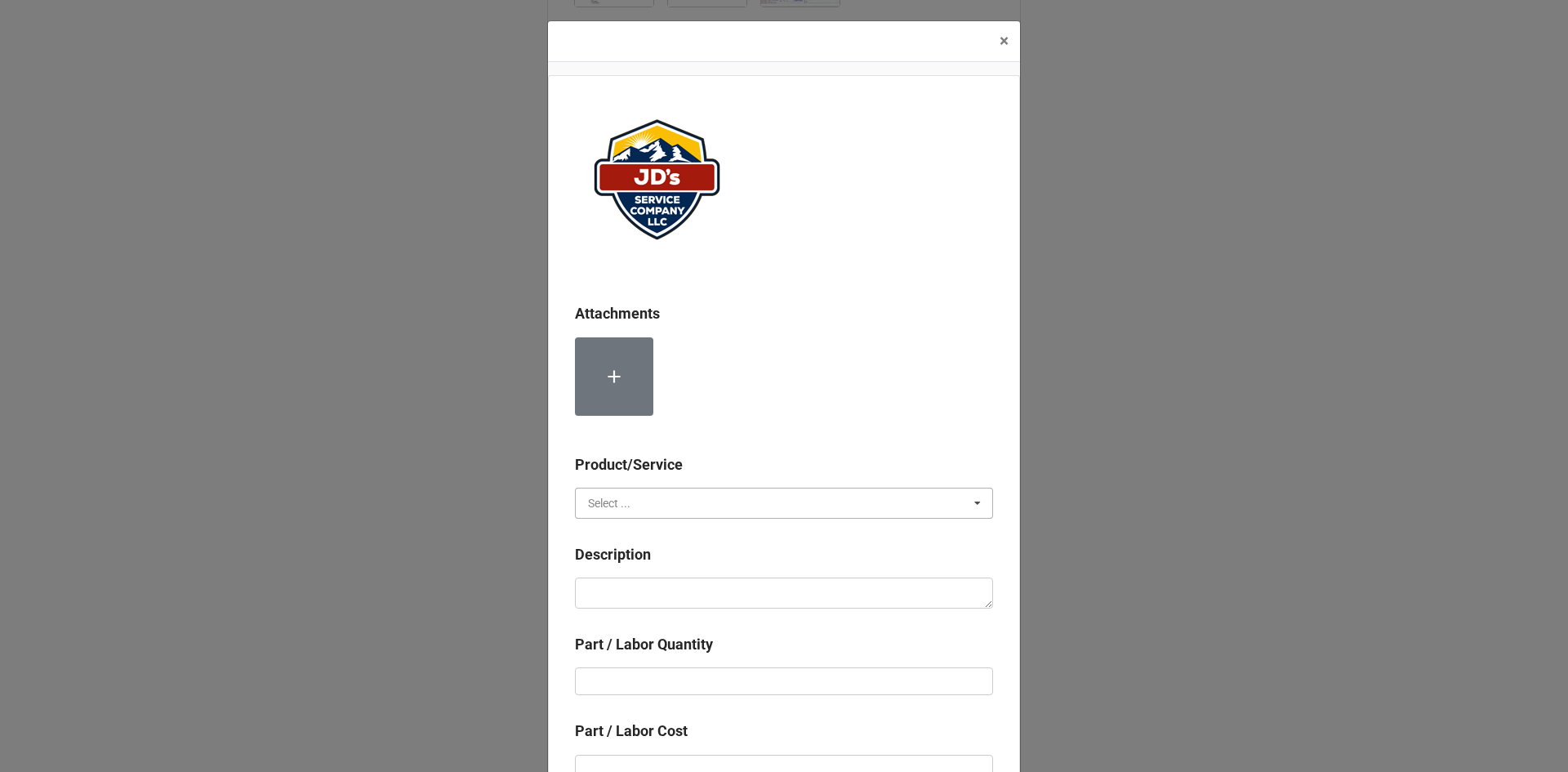
click at [654, 502] on input "text" at bounding box center [785, 502] width 417 height 29
click at [655, 535] on div "Services" at bounding box center [784, 533] width 417 height 30
click at [668, 598] on textarea at bounding box center [784, 593] width 418 height 31
paste textarea "1:00pm-2:30pm; Service Address: Classic Hair Design 178 S St Vrain Ave, Estes P…"
type textarea "x"
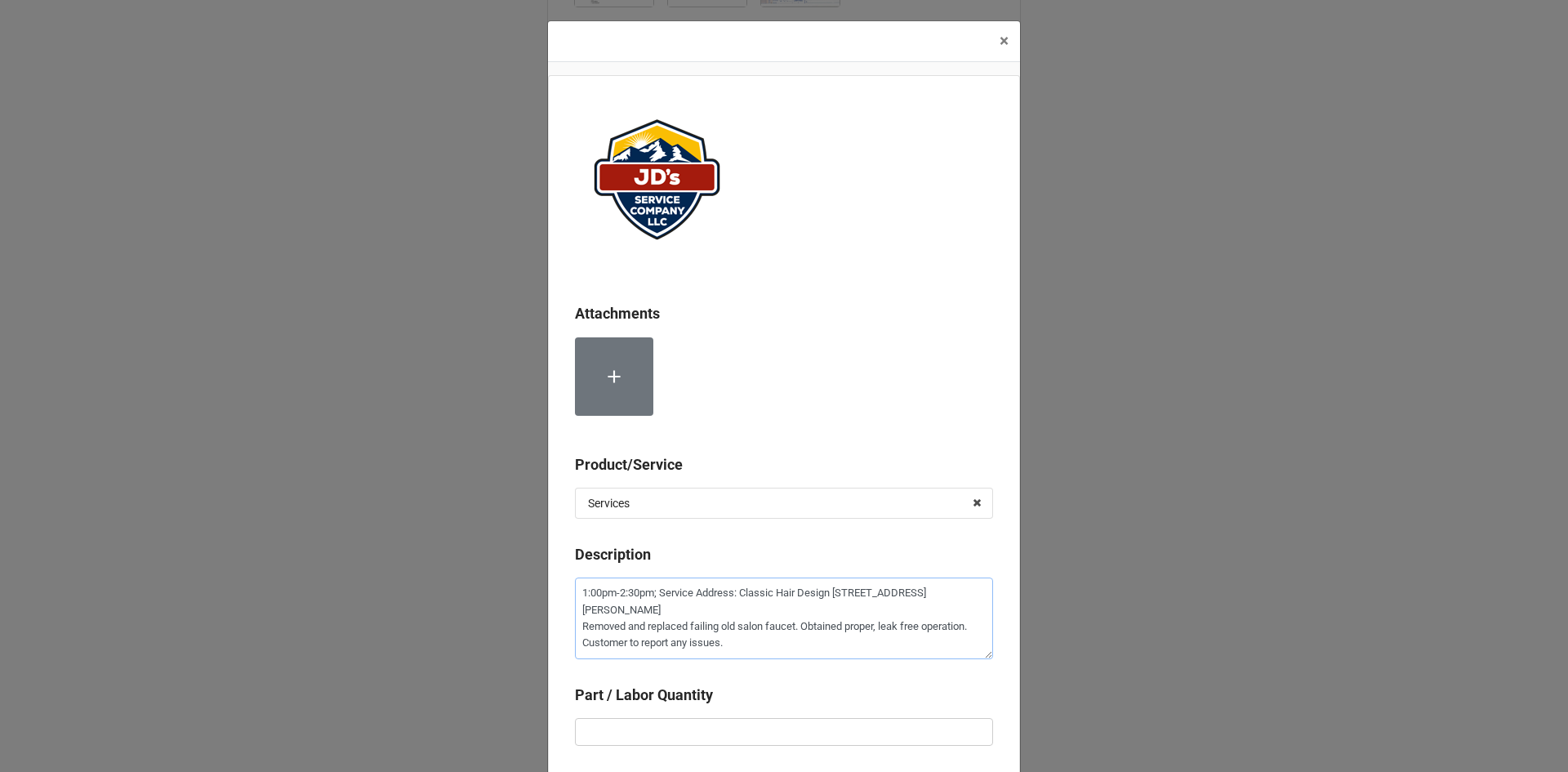
type textarea "1:00pm-2:30pm; Service Address: Classic Hair Design 178 S St Vrain Ave, Estes P…"
click at [694, 739] on input "text" at bounding box center [784, 732] width 418 height 28
type textarea "x"
type input "1"
type textarea "x"
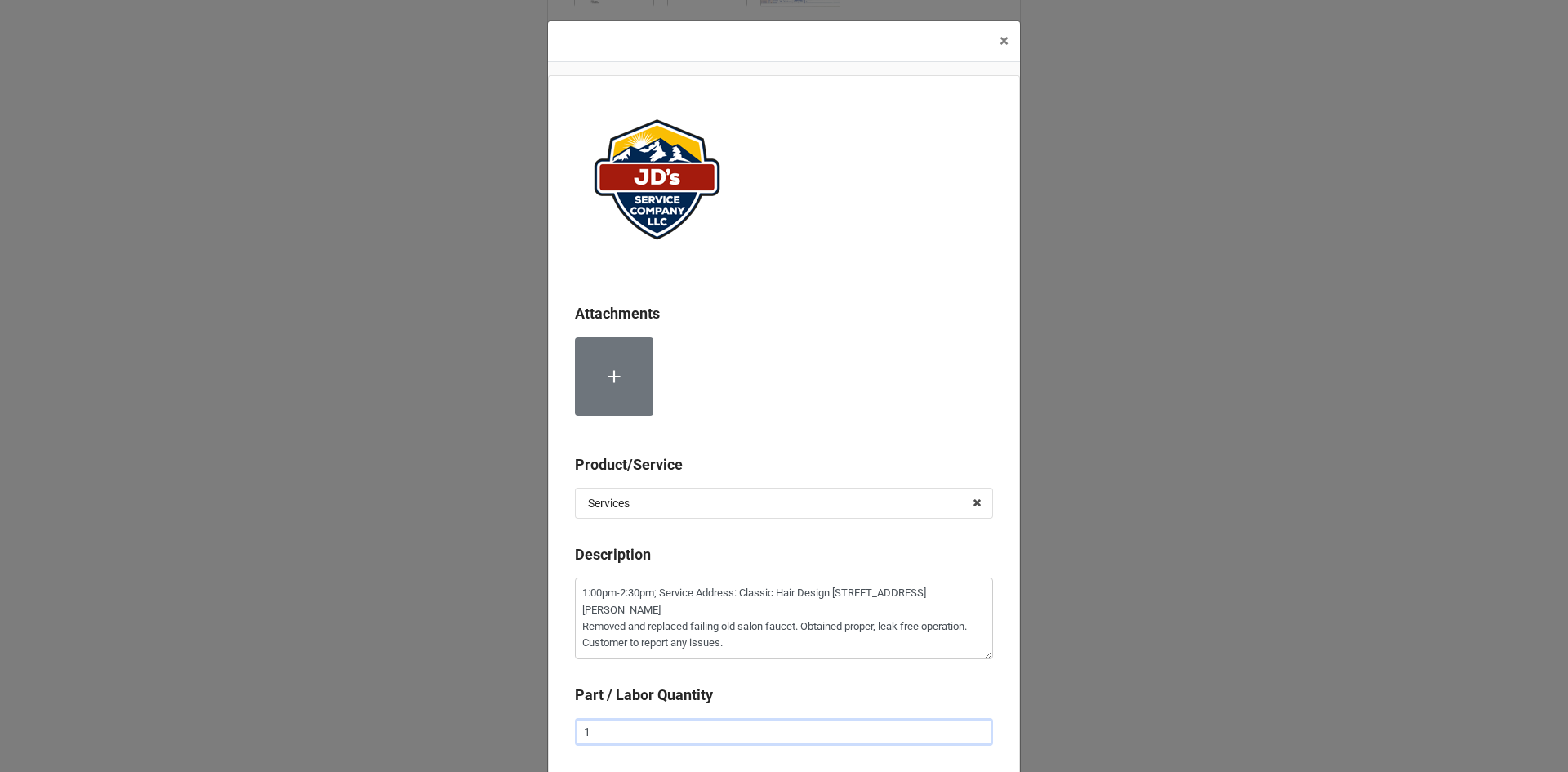
type input "1."
type textarea "x"
type input "1.5"
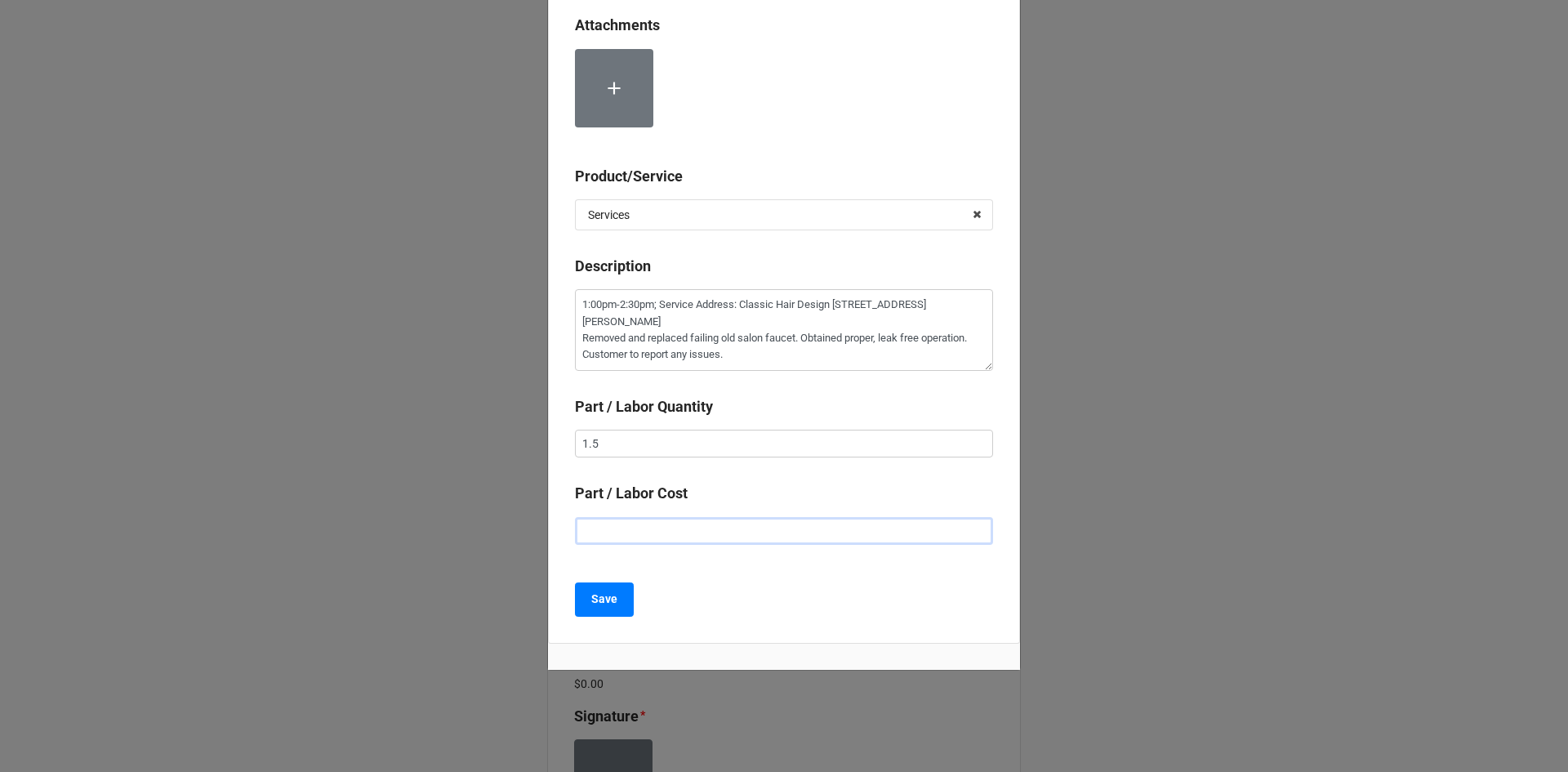
type textarea "x"
type input "$2.00"
type textarea "x"
type input "$22.00"
type textarea "x"
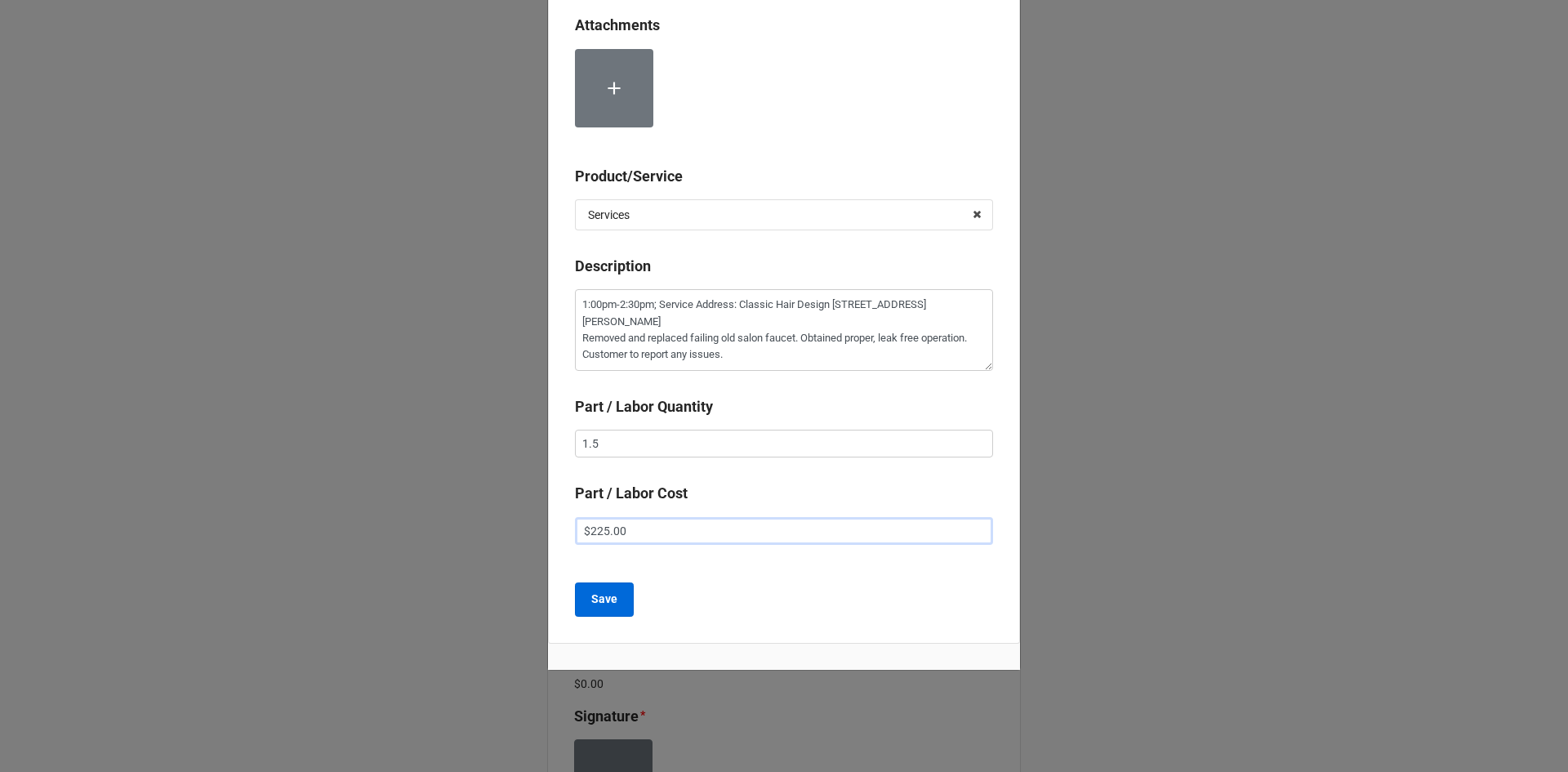
type input "$225.00"
click at [609, 604] on b "Save" at bounding box center [605, 599] width 26 height 17
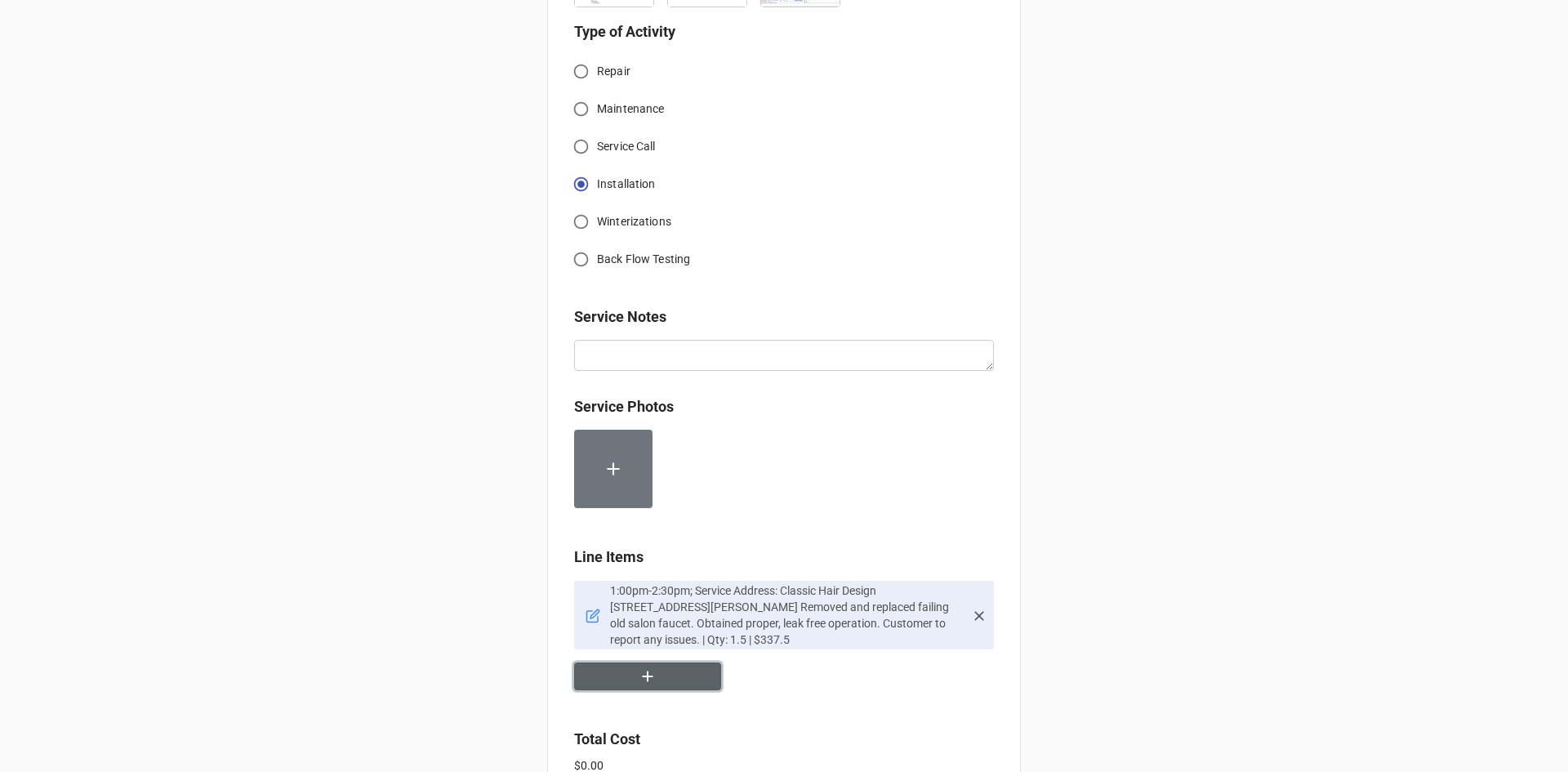
click at [663, 679] on button "button" at bounding box center [647, 677] width 147 height 29
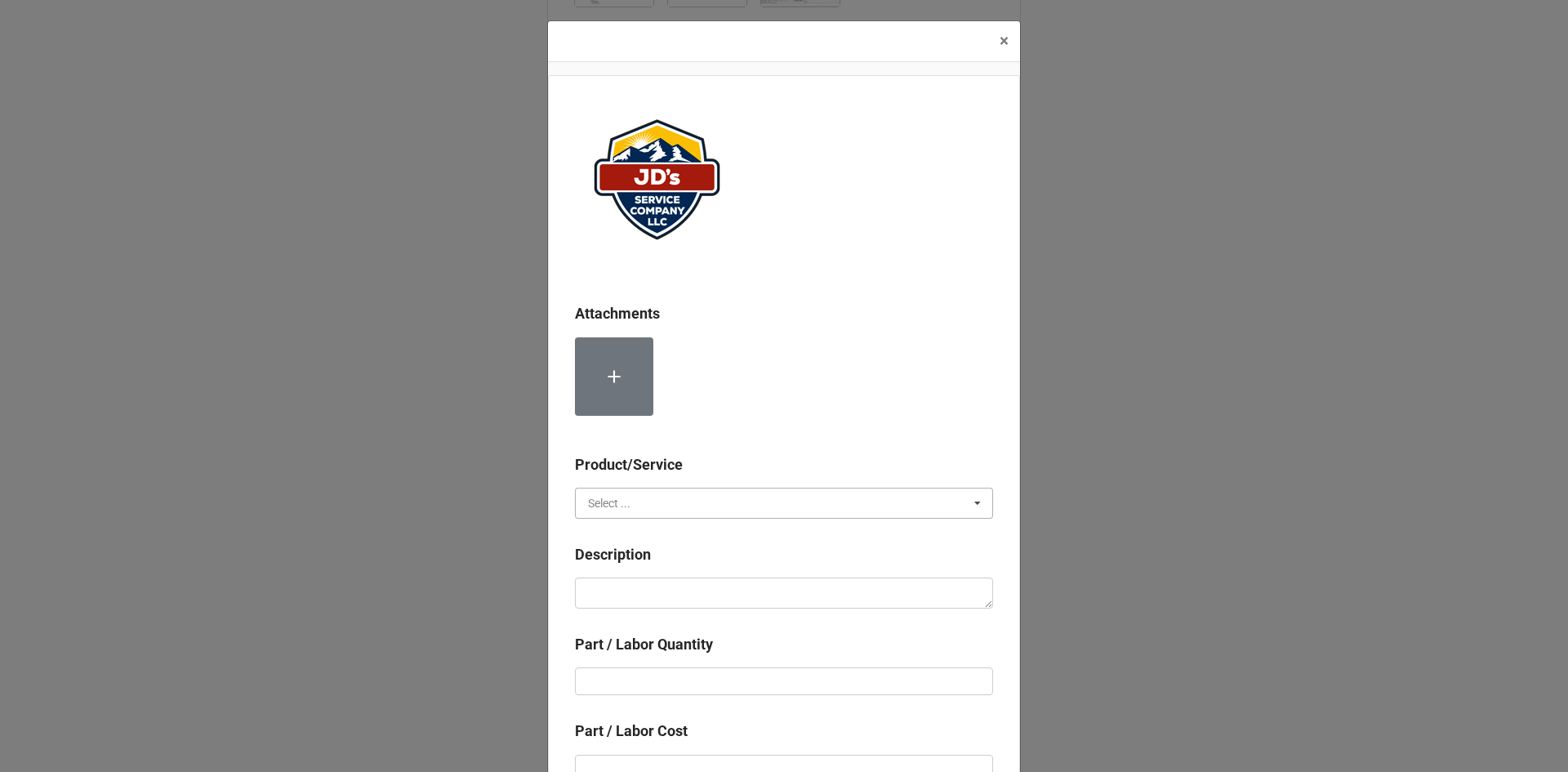
click at [671, 503] on input "text" at bounding box center [785, 502] width 417 height 29
click at [655, 560] on div "Material Cost" at bounding box center [784, 563] width 417 height 30
click at [655, 593] on textarea at bounding box center [784, 593] width 418 height 31
type textarea "x"
type textarea "S"
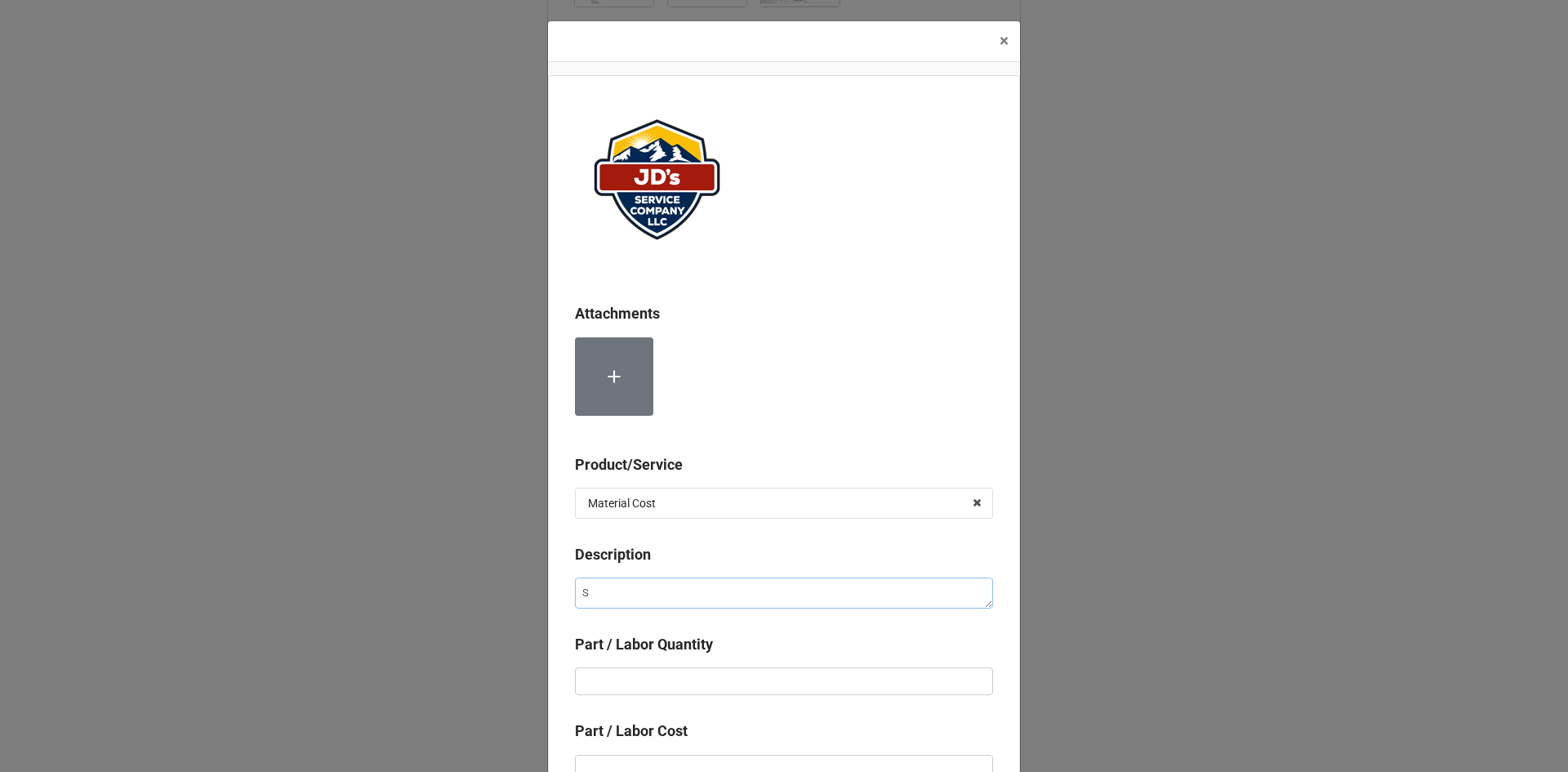
type textarea "x"
type textarea "Sa"
type textarea "x"
type textarea "Sal"
type textarea "x"
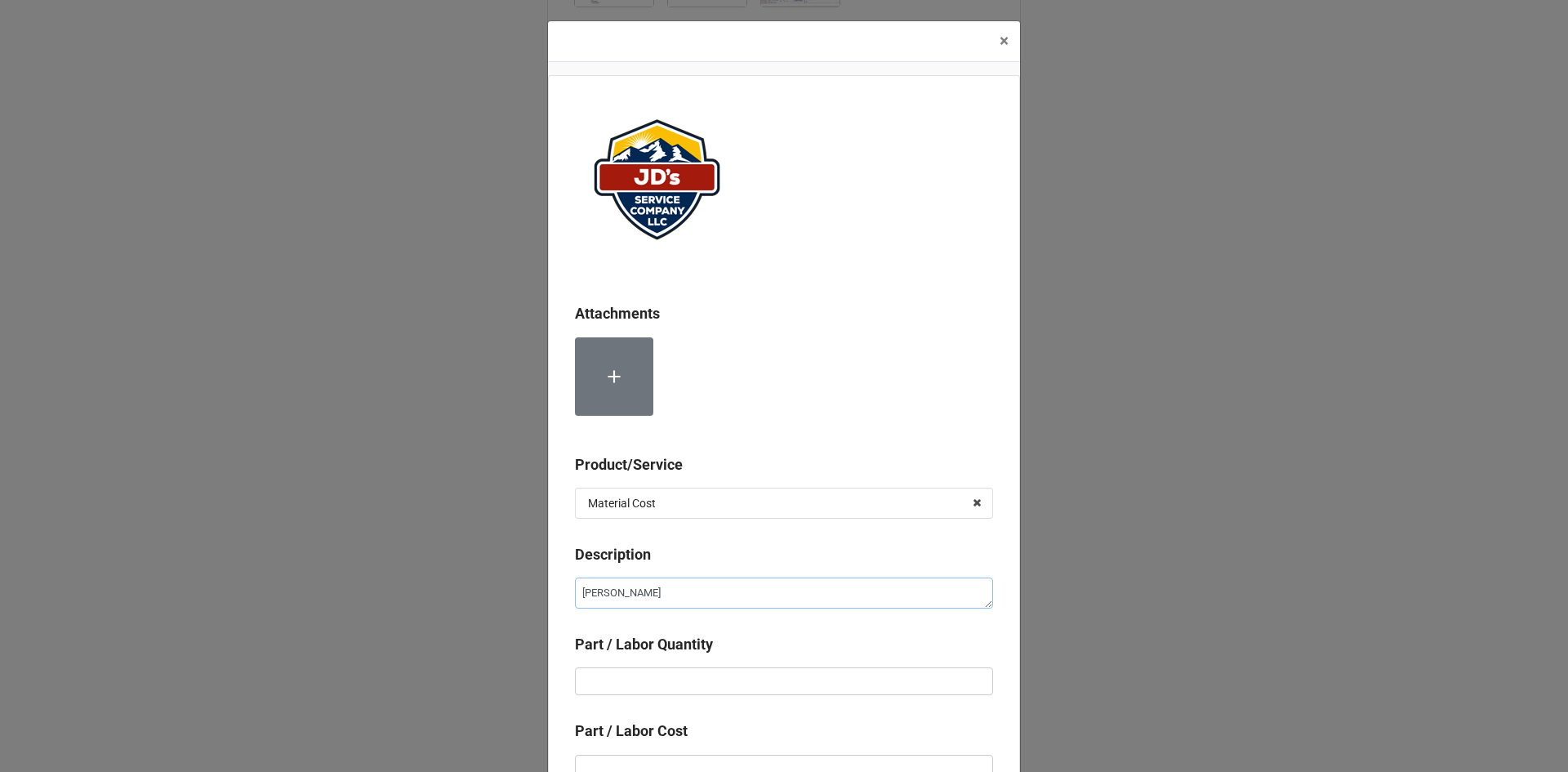
type textarea "Salo"
type textarea "x"
type textarea "Salon"
type textarea "x"
type textarea "Salon"
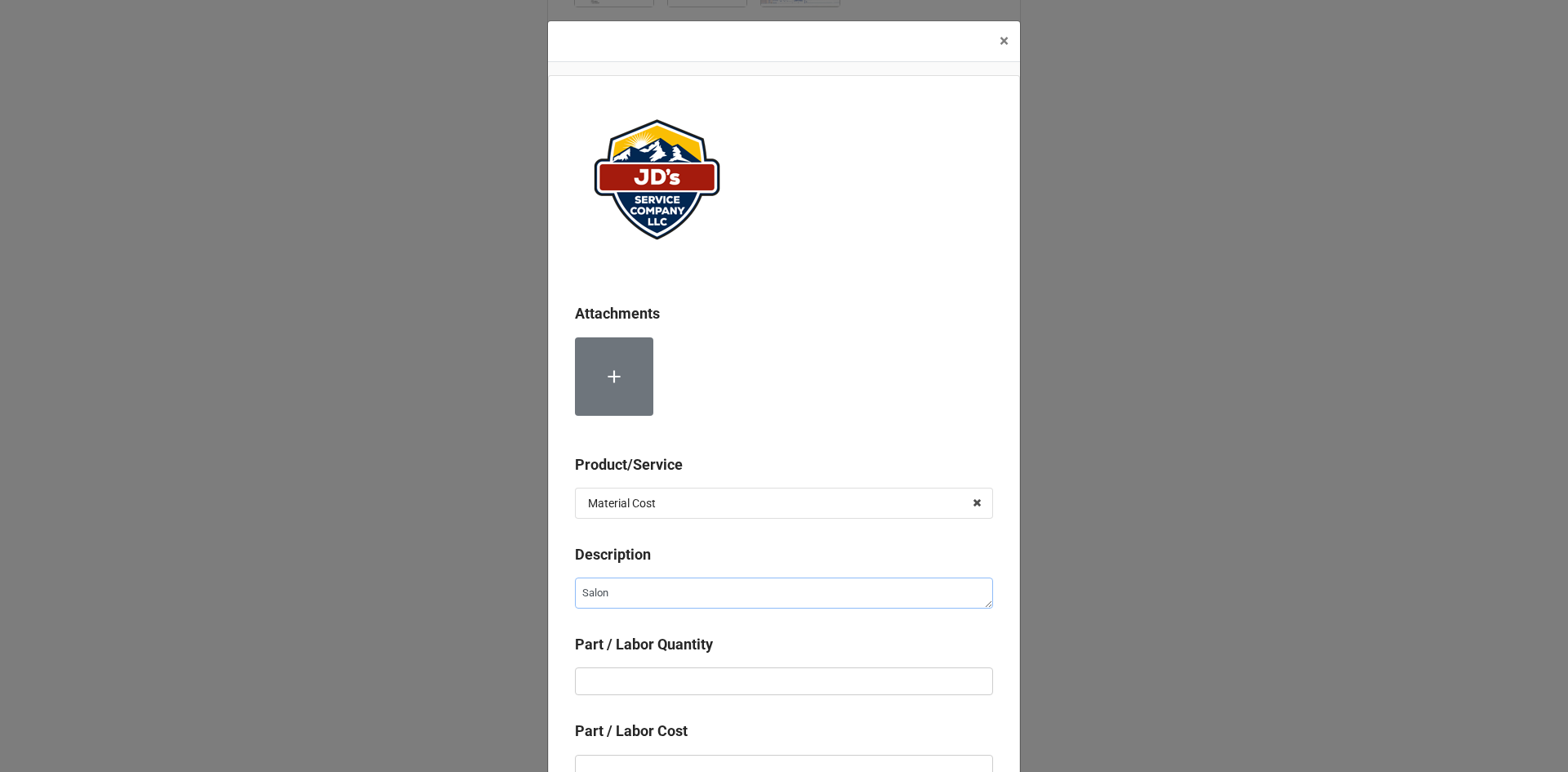
type textarea "x"
type textarea "Salon F"
type textarea "x"
type textarea "Salon Fa"
type textarea "x"
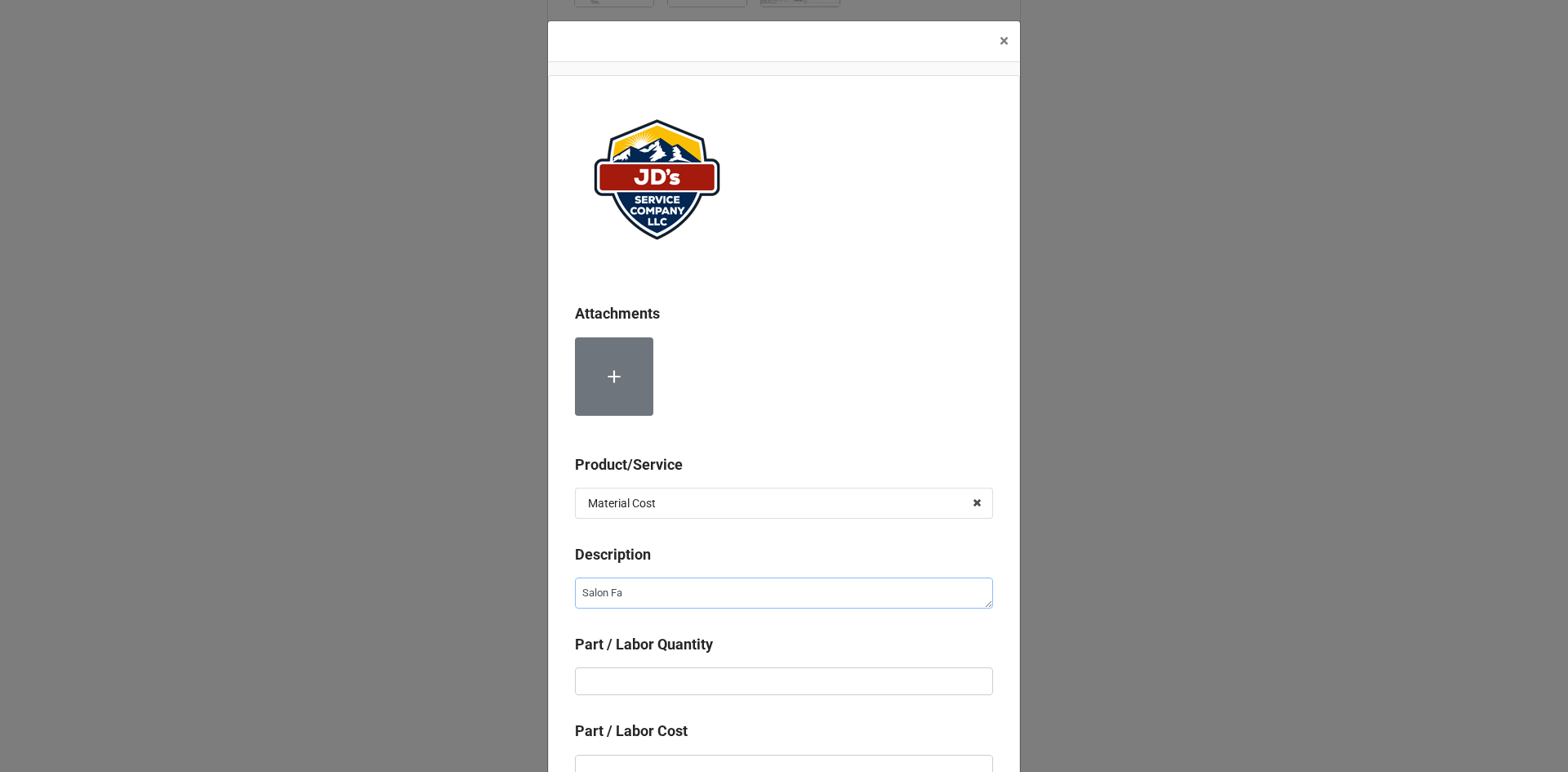
type textarea "Salon Fau"
type textarea "x"
type textarea "Salon Fauc"
type textarea "x"
type textarea "Salon Fauce"
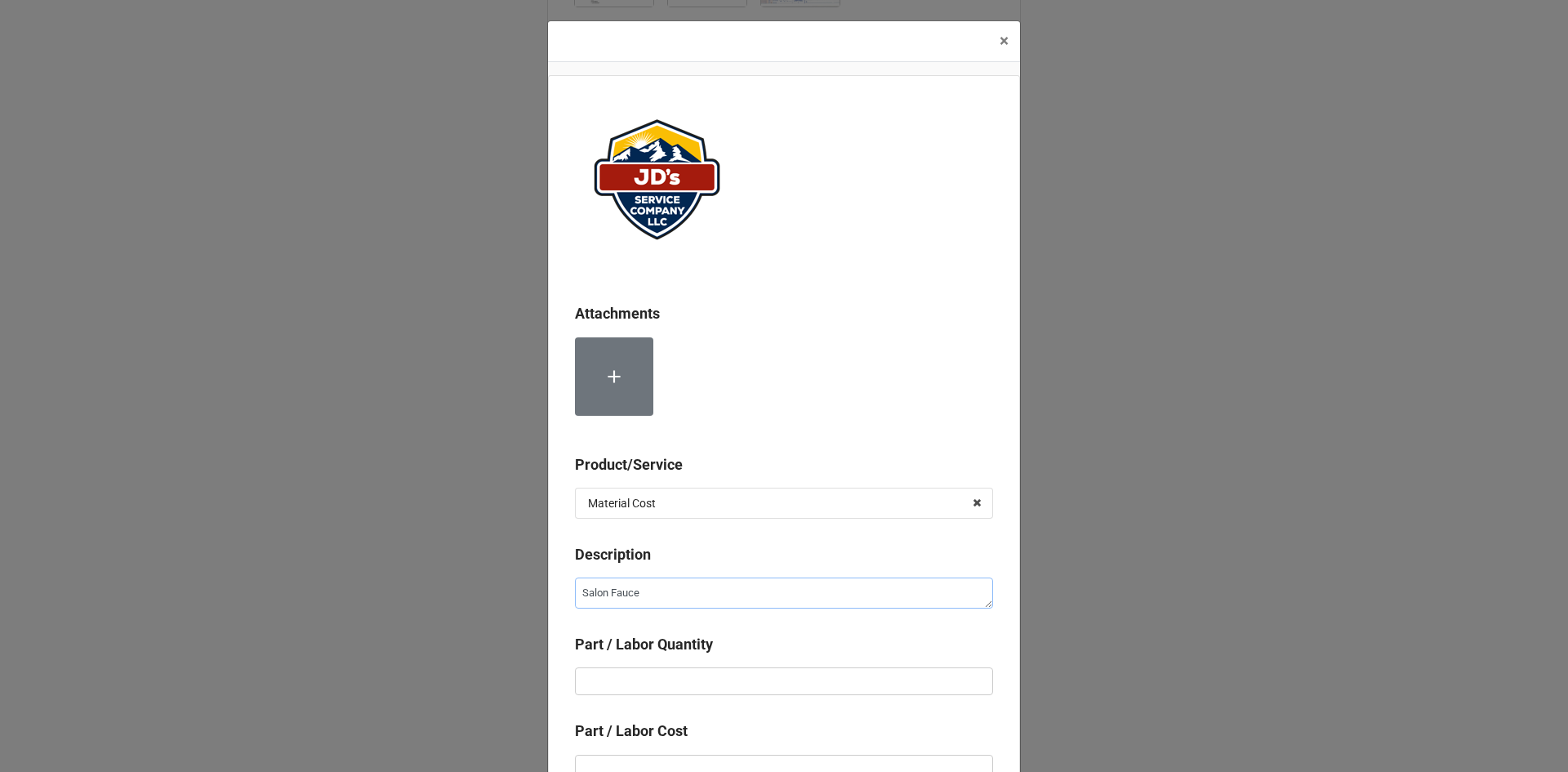
type textarea "x"
type textarea "Salon Faucet"
type textarea "x"
type input "1"
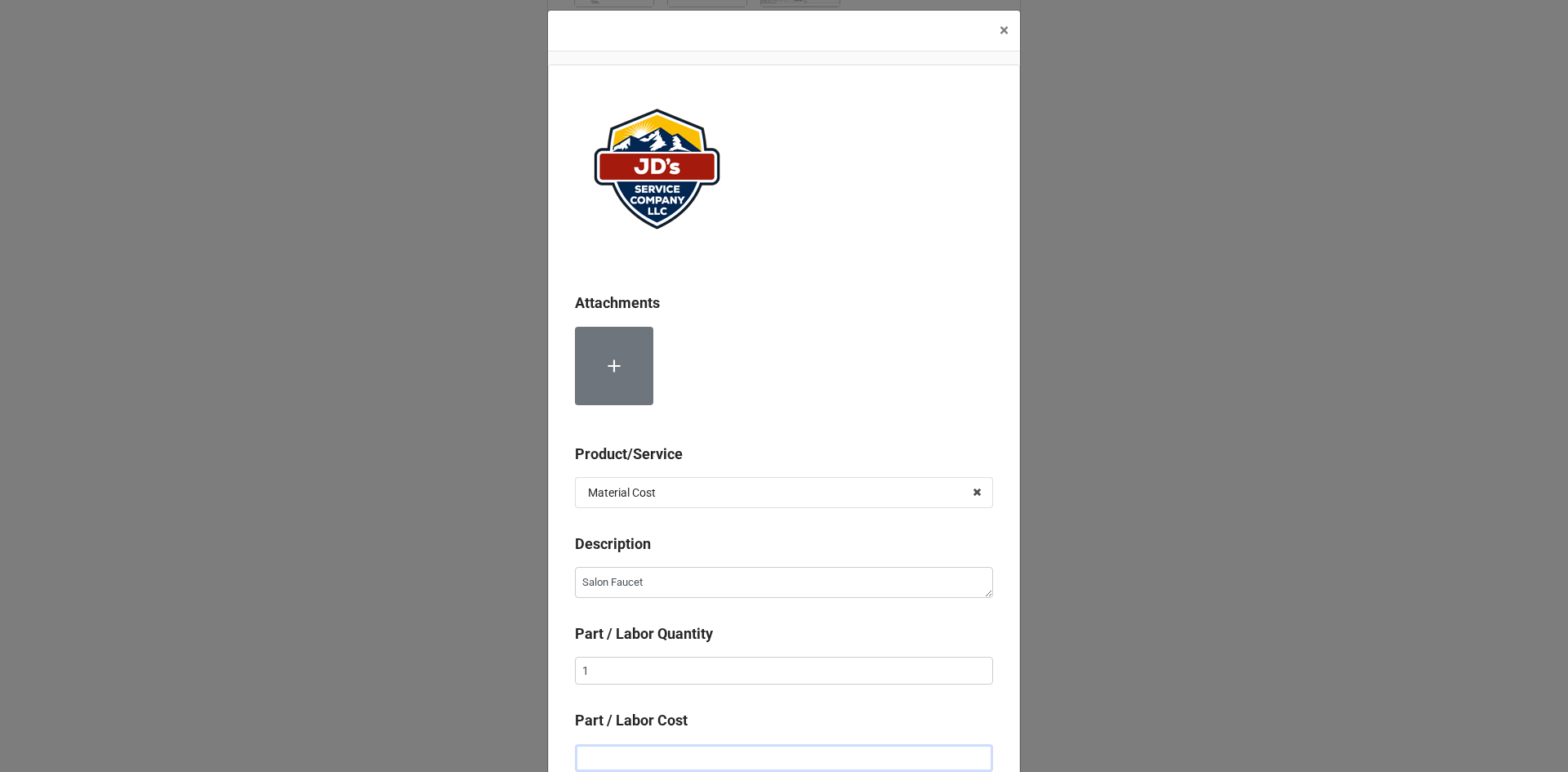
type textarea "x"
type input "$3.00"
type textarea "x"
type input "$35.00"
type textarea "x"
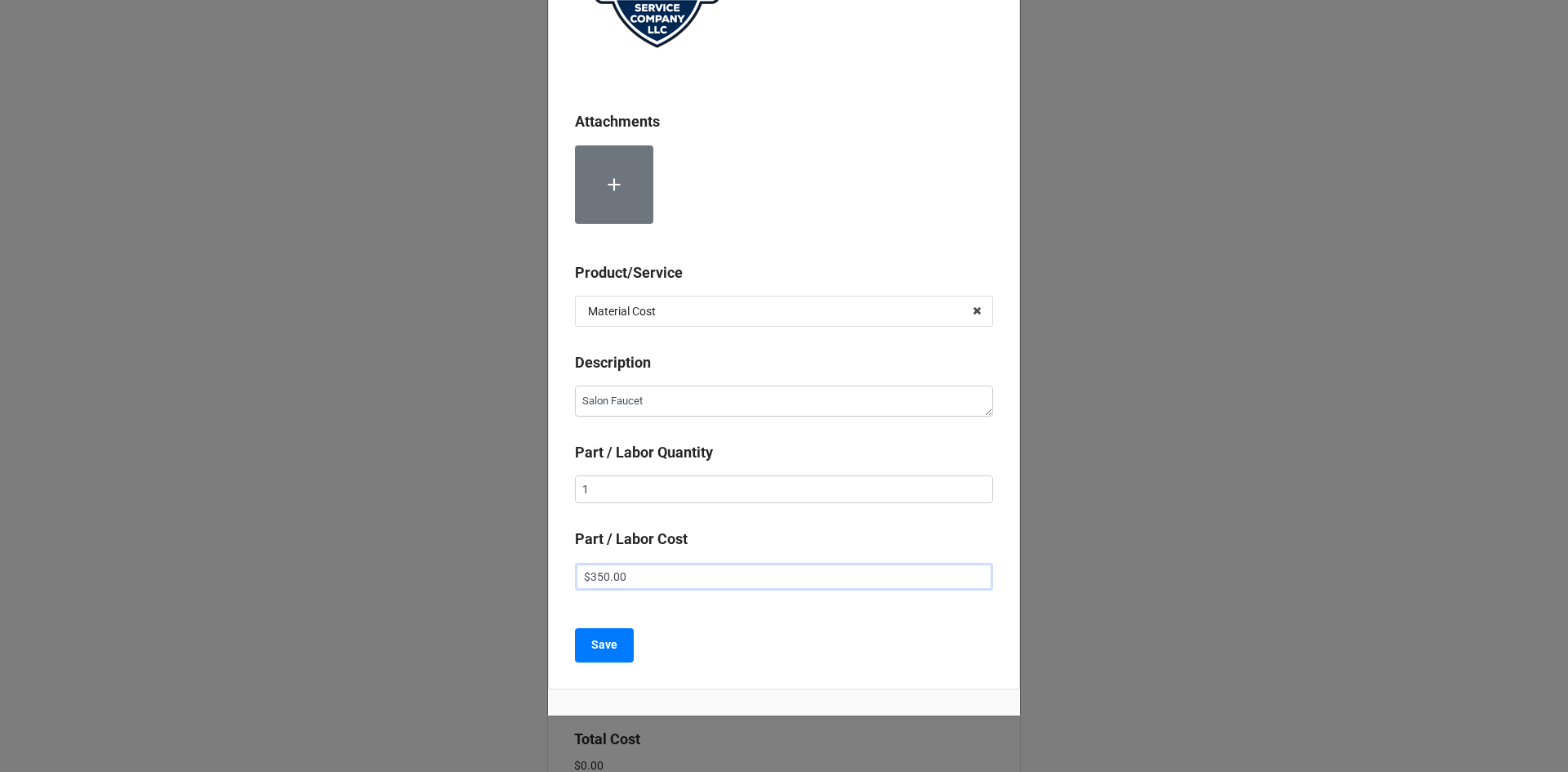
scroll to position [237, 0]
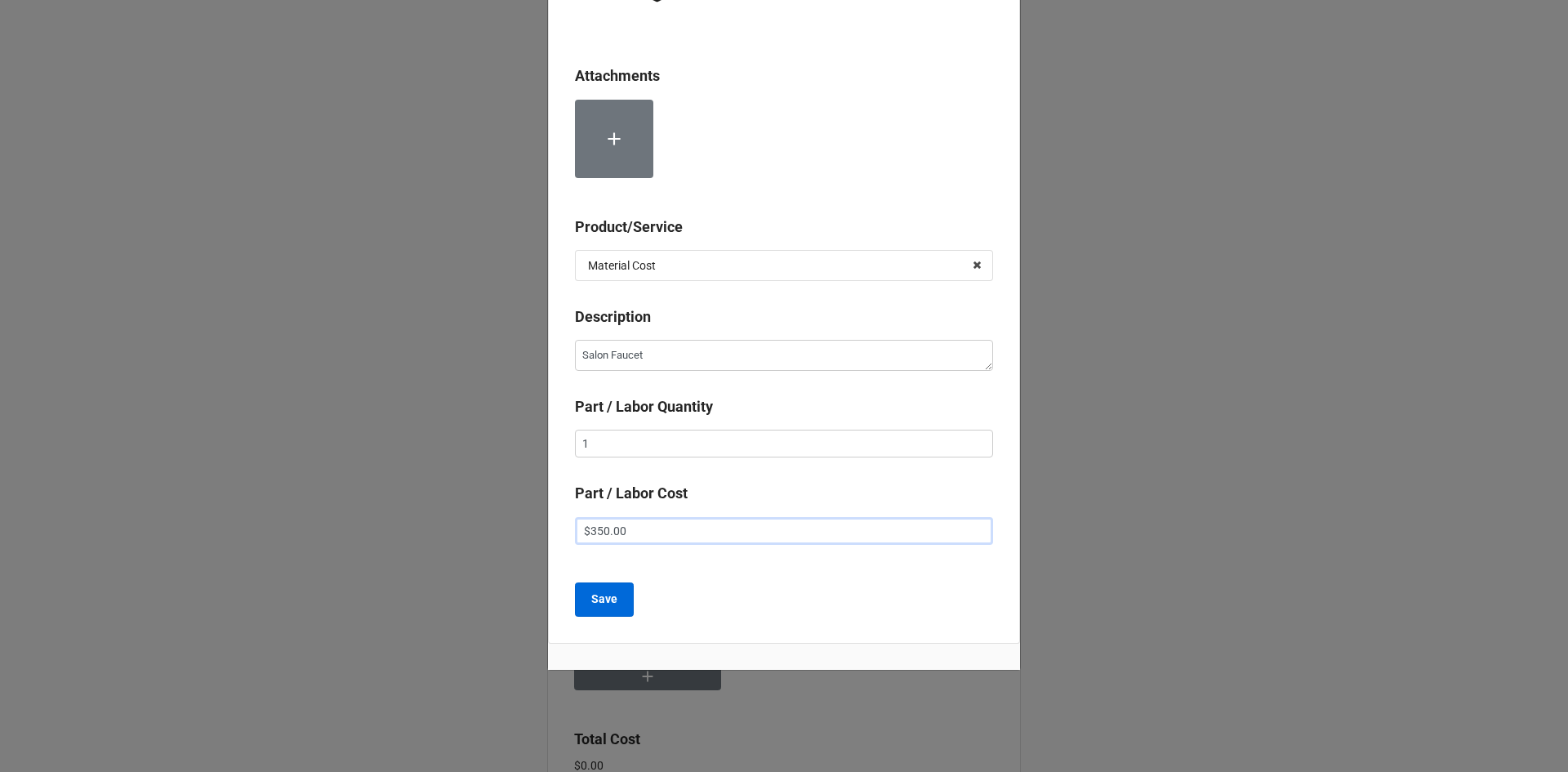
type input "$350.00"
click at [597, 607] on b "Save" at bounding box center [605, 599] width 26 height 17
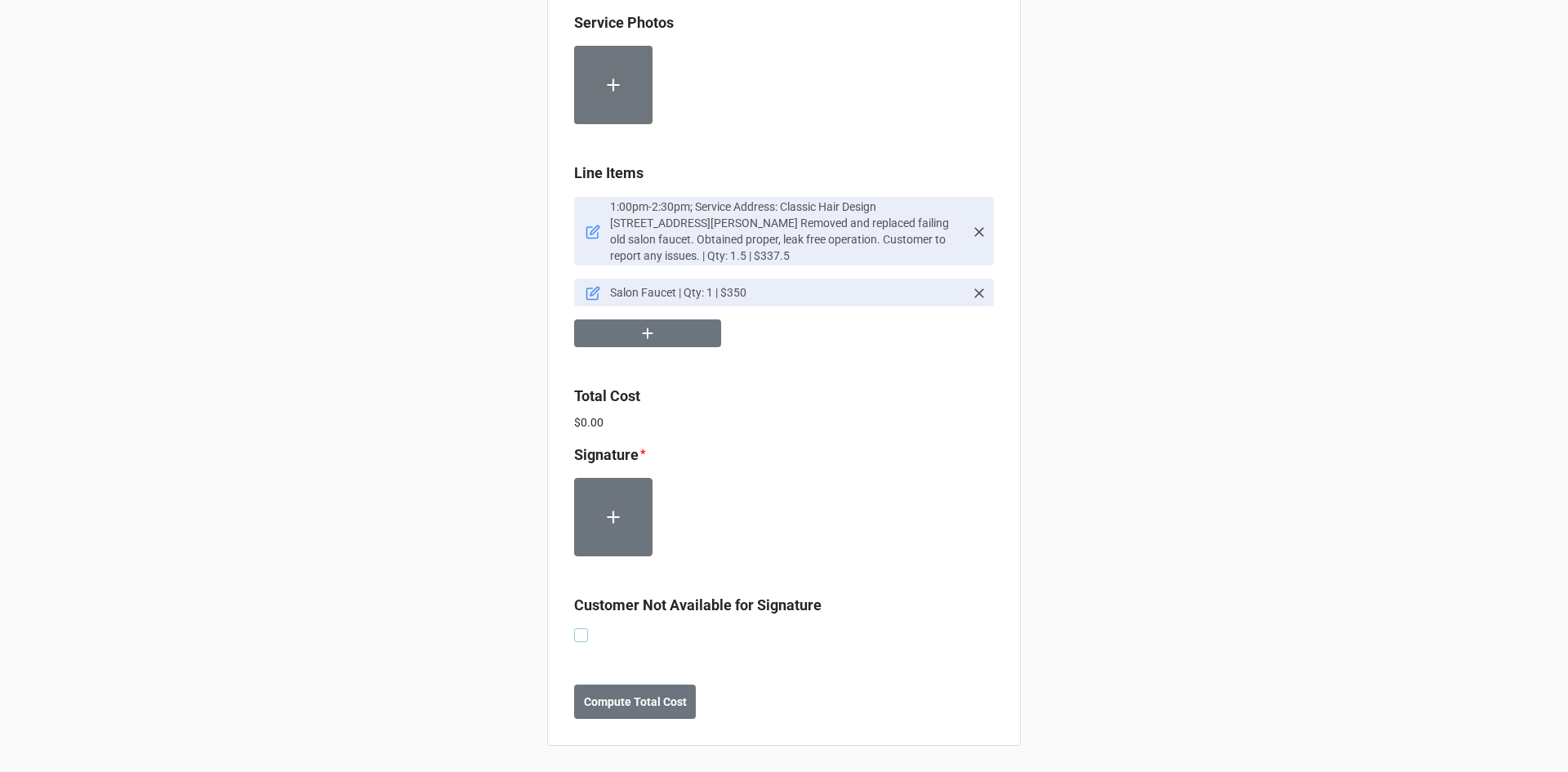
click at [581, 628] on label at bounding box center [581, 628] width 14 height 0
checkbox input "true"
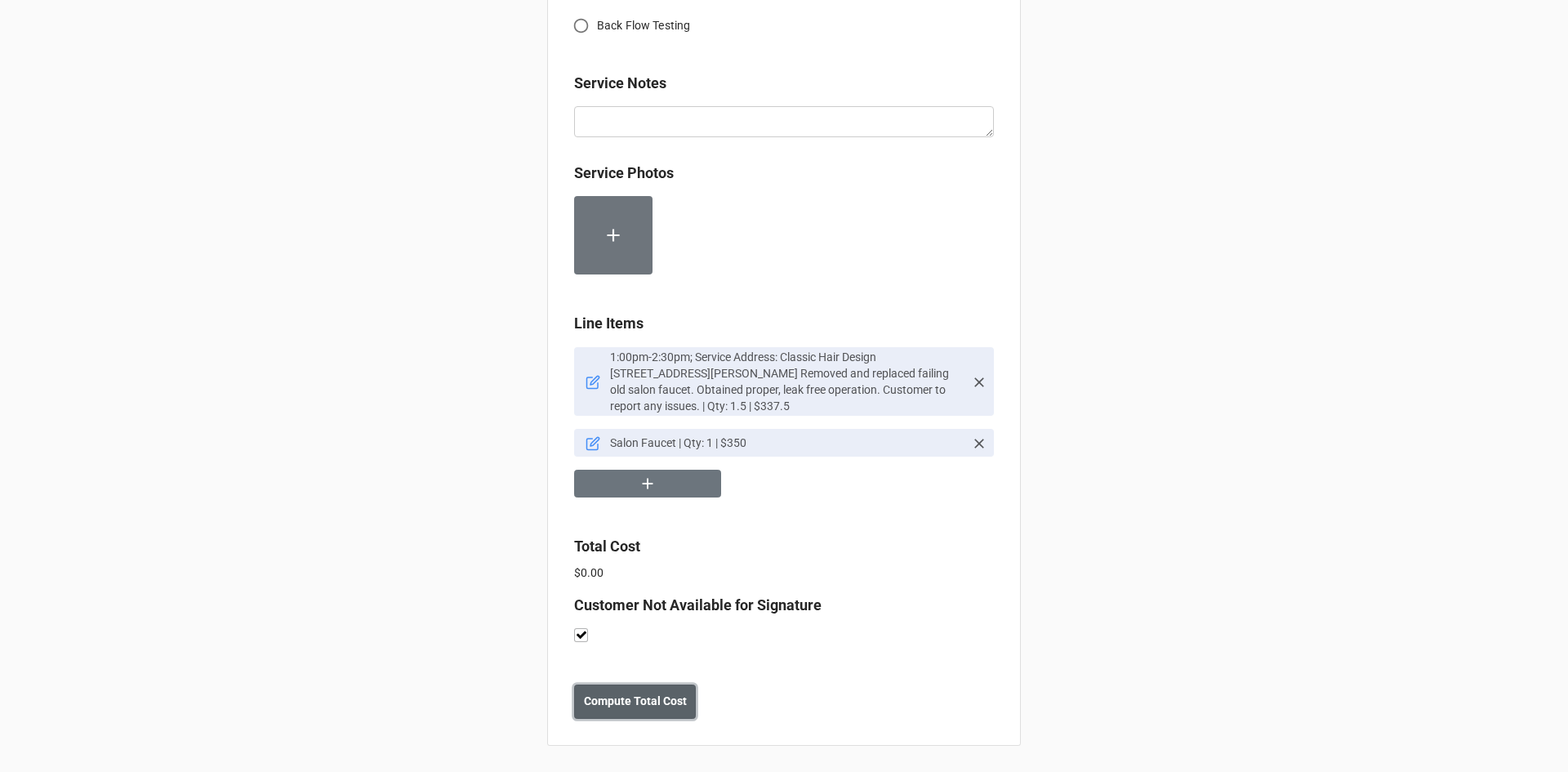
click at [618, 705] on b "Compute Total Cost" at bounding box center [636, 701] width 103 height 17
click at [598, 705] on b "Save" at bounding box center [604, 701] width 26 height 17
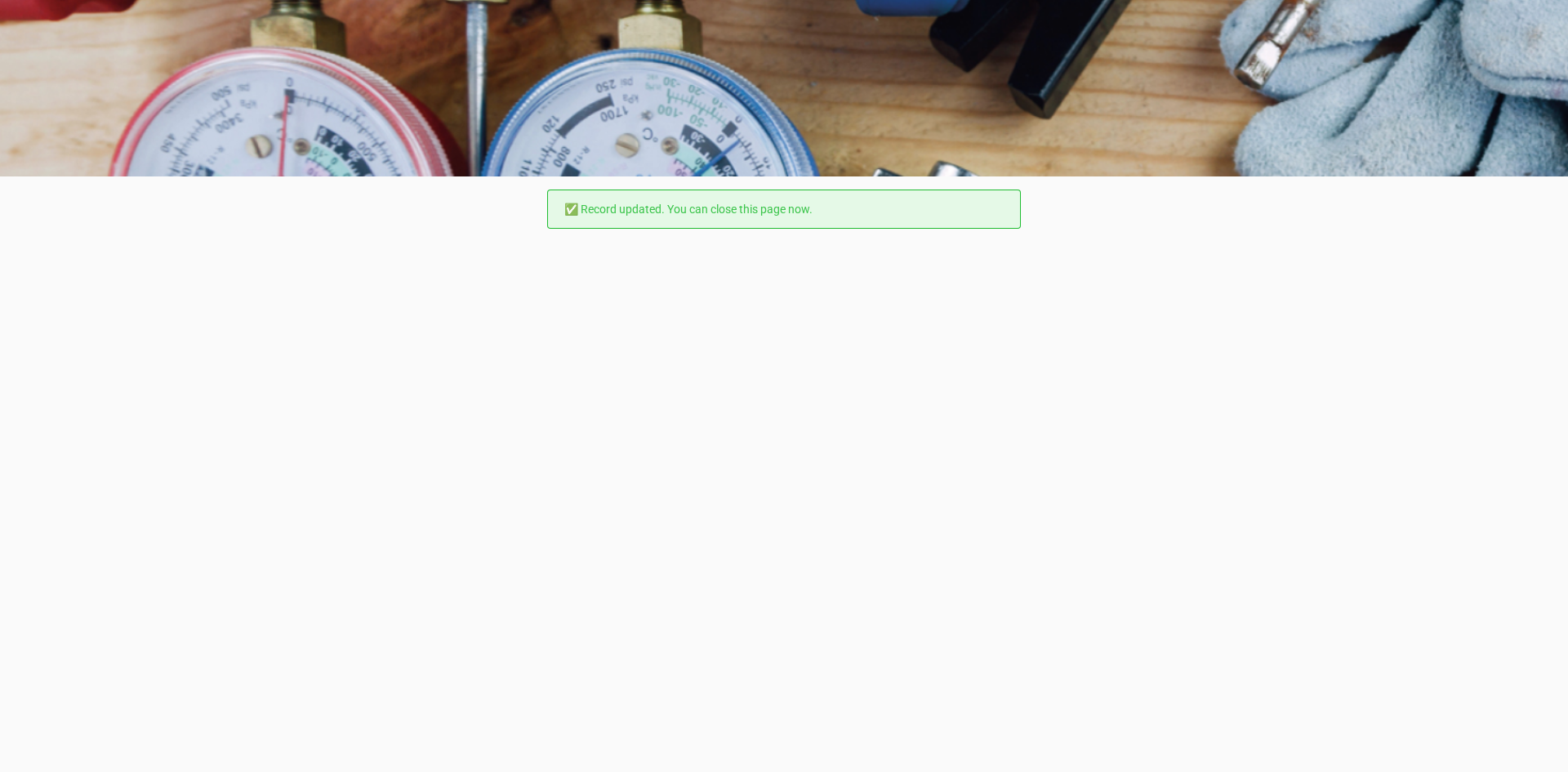
scroll to position [0, 0]
